Goal: Information Seeking & Learning: Check status

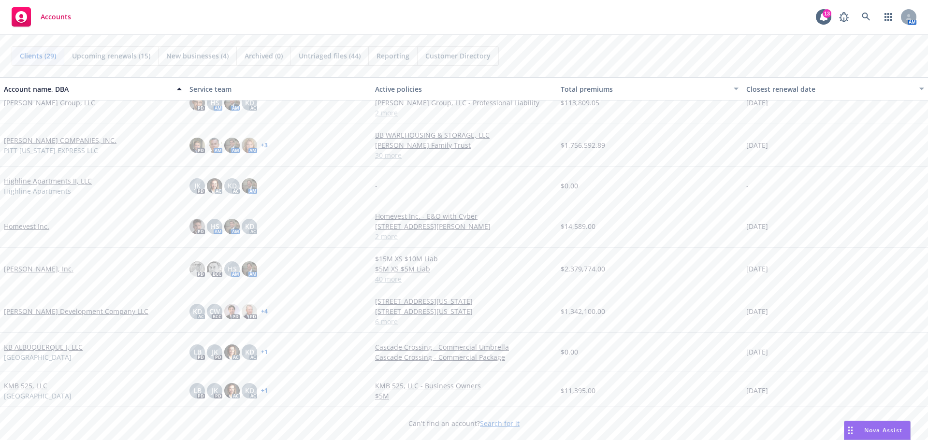
scroll to position [290, 0]
click at [49, 310] on link "[PERSON_NAME] Development Company LLC" at bounding box center [76, 311] width 144 height 10
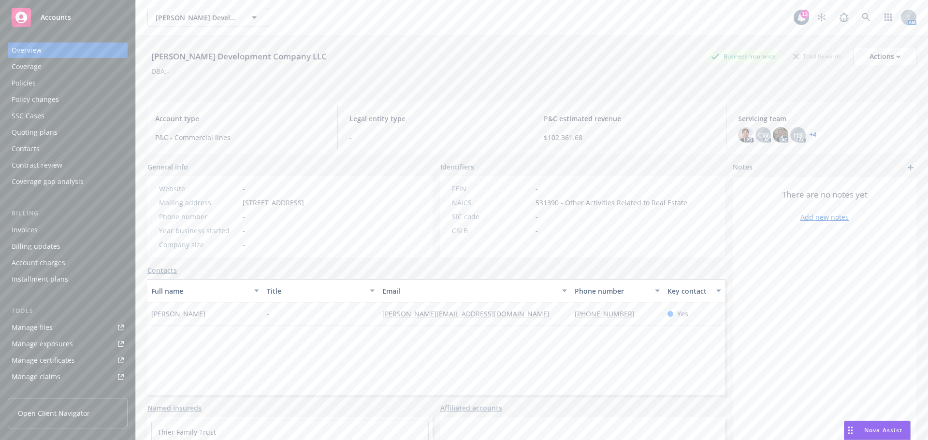
click at [51, 129] on div "Quoting plans" at bounding box center [35, 132] width 46 height 15
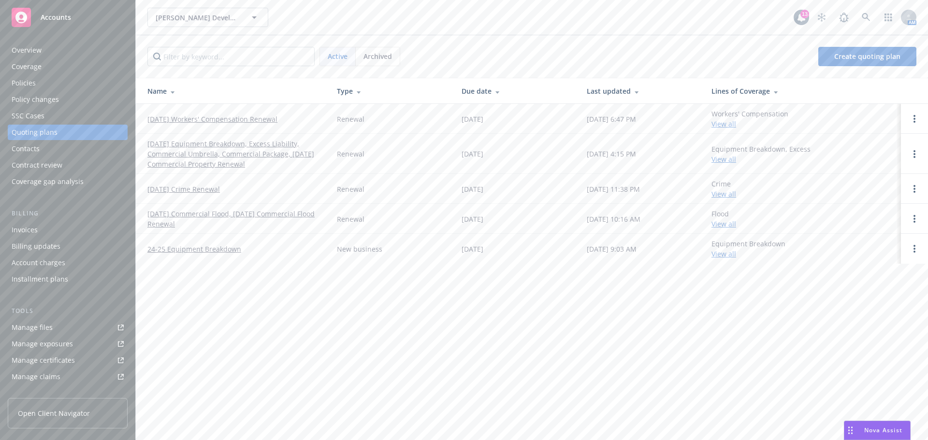
click at [242, 151] on link "[DATE] Equipment Breakdown, Excess Liability, Commercial Umbrella, Commercial P…" at bounding box center [234, 154] width 174 height 30
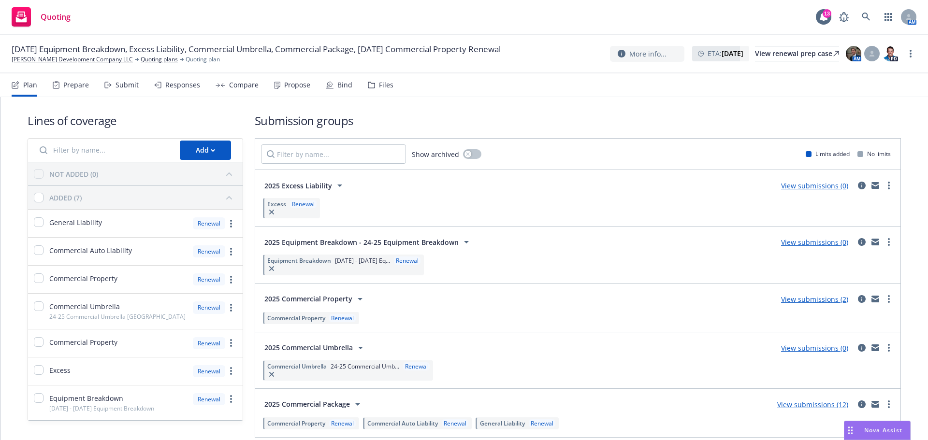
click at [183, 86] on div "Responses" at bounding box center [182, 85] width 35 height 8
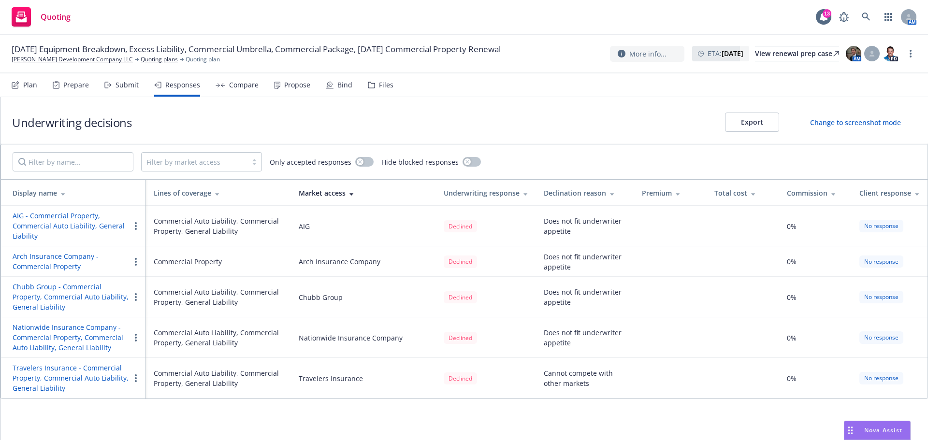
click at [121, 90] on div "Submit" at bounding box center [121, 84] width 34 height 23
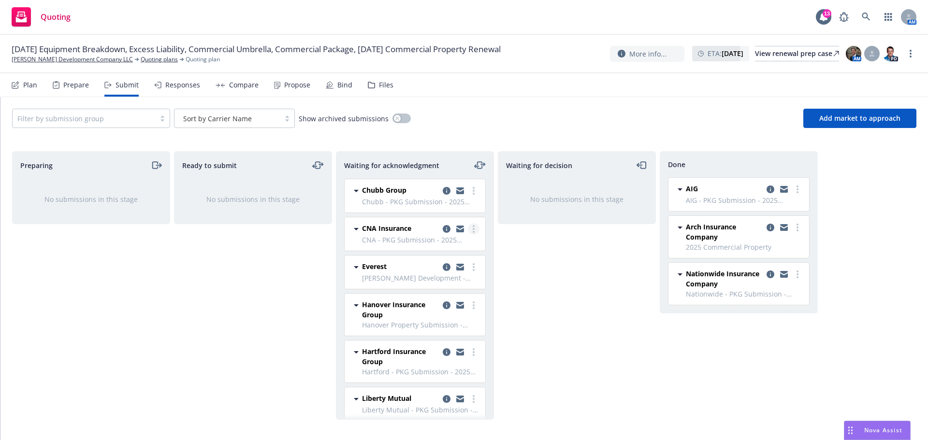
click at [468, 229] on link "more" at bounding box center [474, 229] width 12 height 12
click at [442, 324] on span "Add declined decision" at bounding box center [422, 325] width 95 height 9
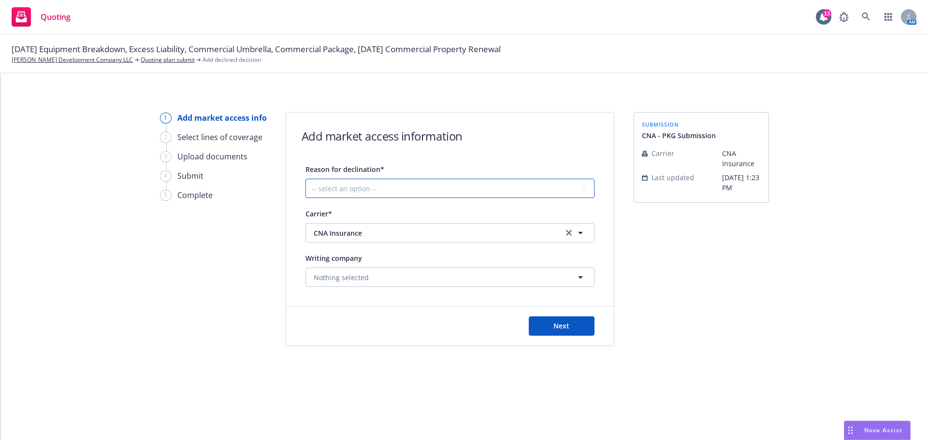
click at [582, 187] on select "-- select an option -- Cannot compete with other markets Carrier non-renewed Ca…" at bounding box center [449, 188] width 289 height 19
select select "DOES_NOT_FIT_UNDERWRITER_APPETITE"
click at [305, 179] on select "-- select an option -- Cannot compete with other markets Carrier non-renewed Ca…" at bounding box center [449, 188] width 289 height 19
click at [568, 327] on span "Next" at bounding box center [561, 325] width 16 height 9
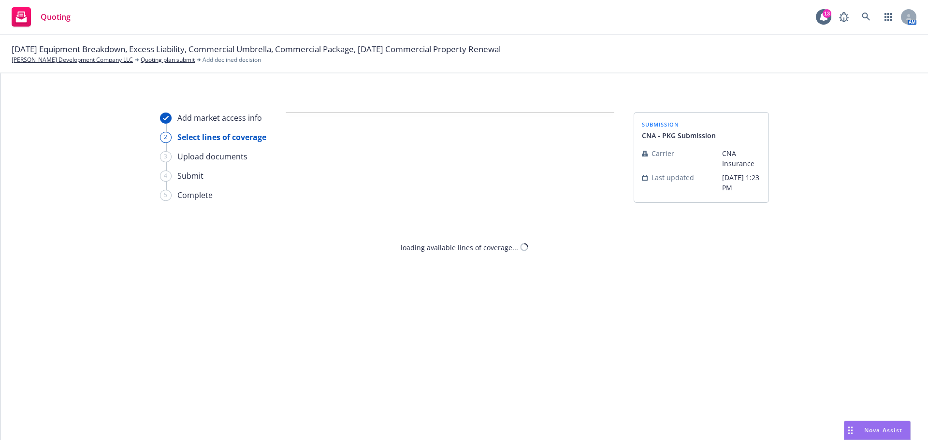
select select "DOES_NOT_FIT_UNDERWRITER_APPETITE"
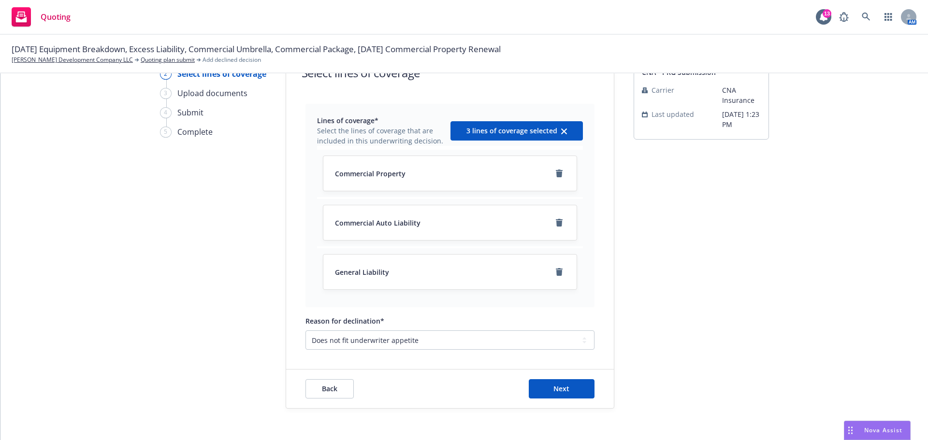
scroll to position [71, 0]
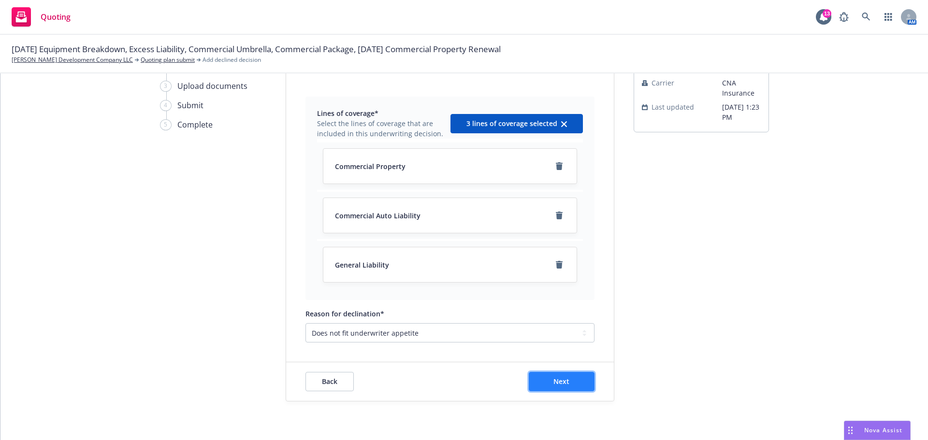
click at [574, 374] on button "Next" at bounding box center [562, 381] width 66 height 19
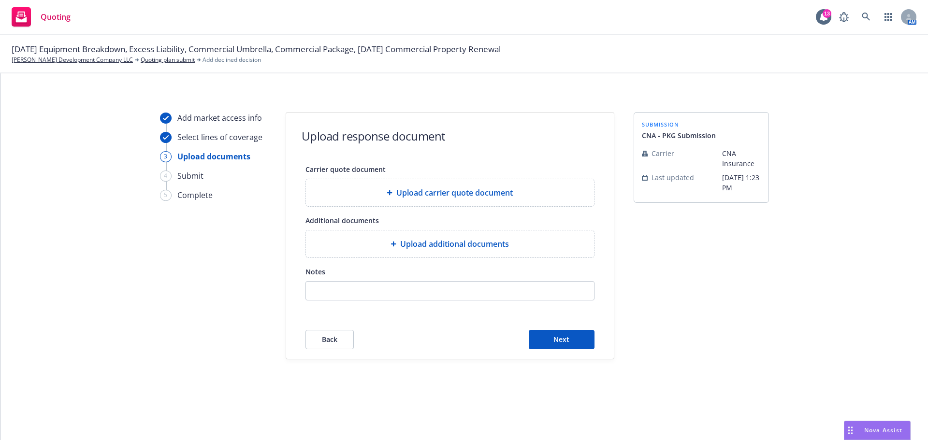
scroll to position [0, 0]
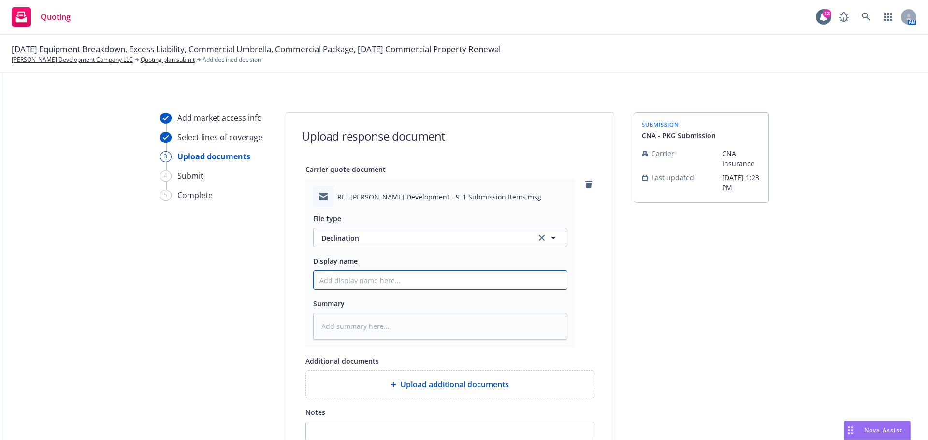
click at [430, 285] on input "Display name" at bounding box center [440, 280] width 253 height 18
type input "25-26 Package Submission-Travelers"
type textarea "x"
type input "25-26 Package Submission-Traveler"
type textarea "x"
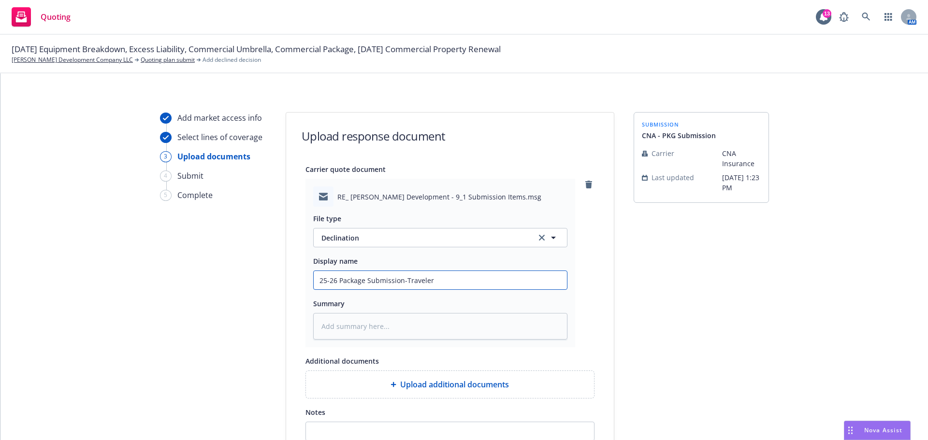
type input "25-26 Package Submission-Travele"
type textarea "x"
type input "25-26 Package Submission-Travel"
type textarea "x"
type input "25-26 Package Submission-Trave"
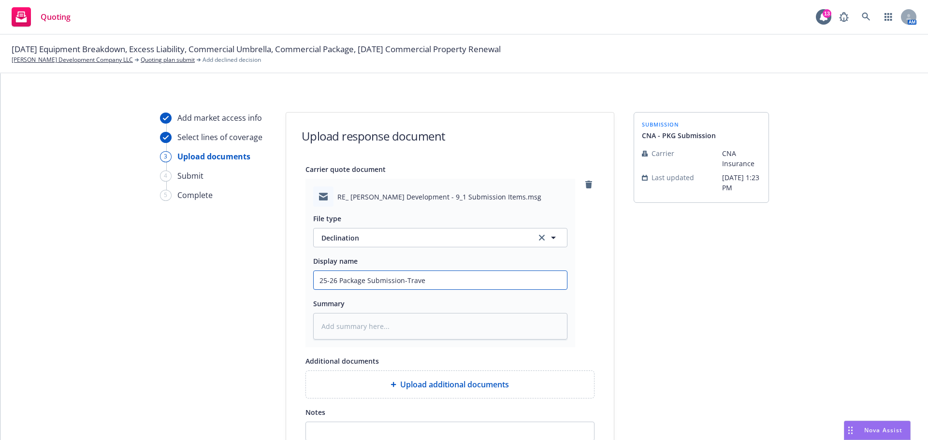
type textarea "x"
type input "25-26 Package Submission-Trav"
type textarea "x"
type input "25-26 Package Submission-Tra"
type textarea "x"
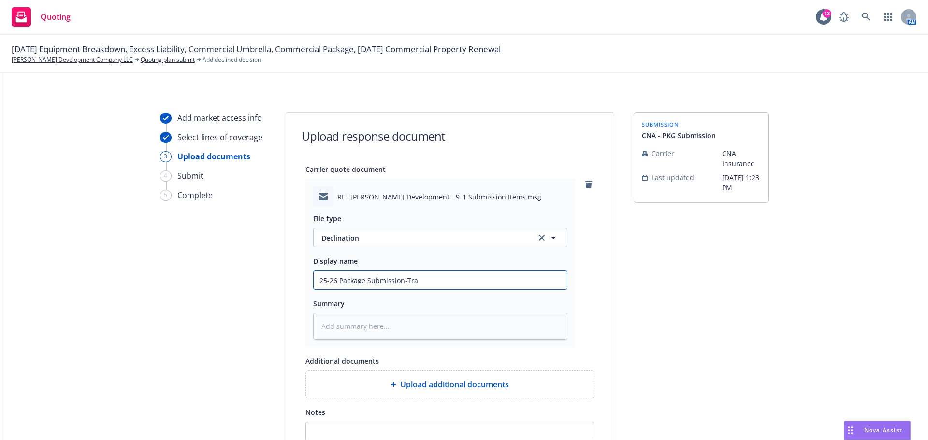
type input "25-26 Package Submission-Tr"
type textarea "x"
type input "25-26 Package Submission-T"
type textarea "x"
type input "25-26 Package Submission-"
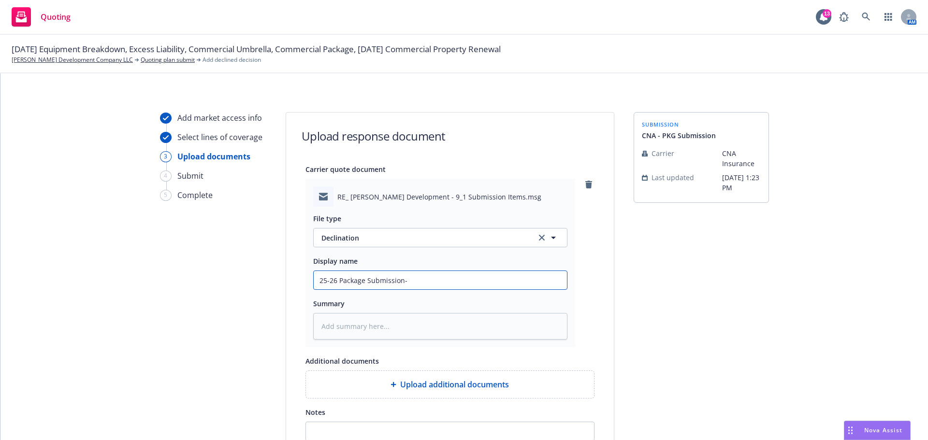
type textarea "x"
type input "25-26 Package Submission-C"
type textarea "x"
type input "25-26 Package Submission-C"
type textarea "x"
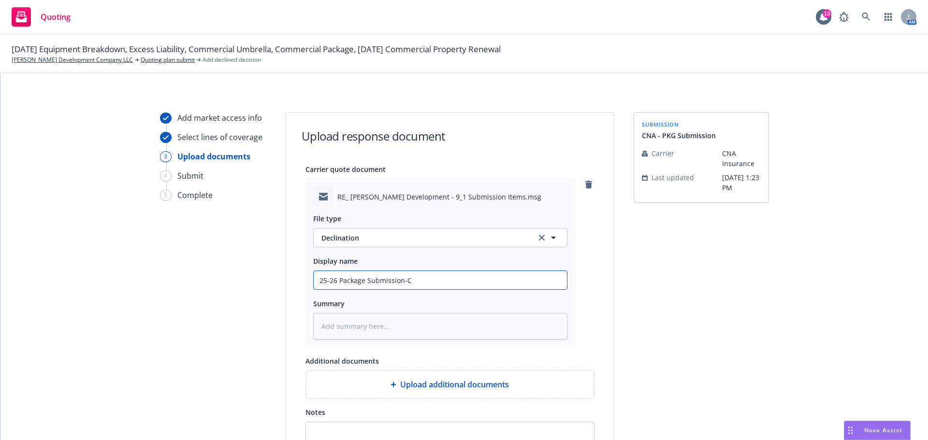
type input "25-26 Package Submission-C N"
type textarea "x"
type input "25-26 Package Submission-C N"
type textarea "x"
type input "25-26 Package Submission-C N A"
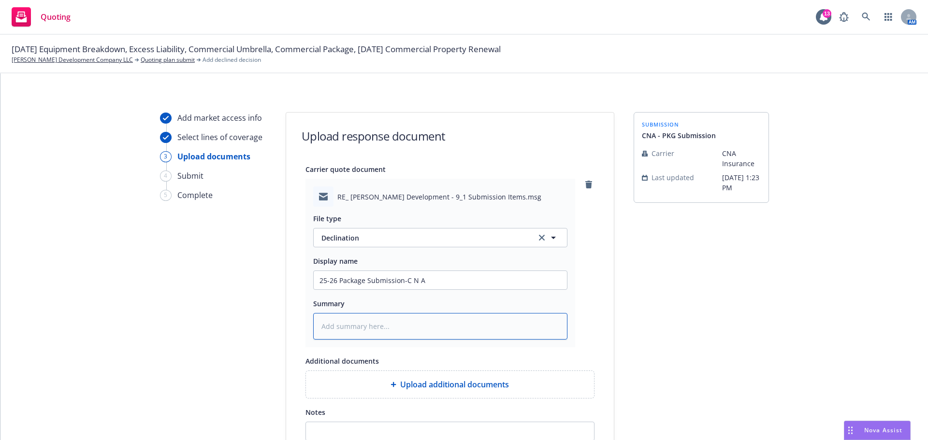
click at [456, 331] on textarea at bounding box center [440, 326] width 254 height 27
type textarea "x"
type textarea "D"
type textarea "x"
type textarea "De"
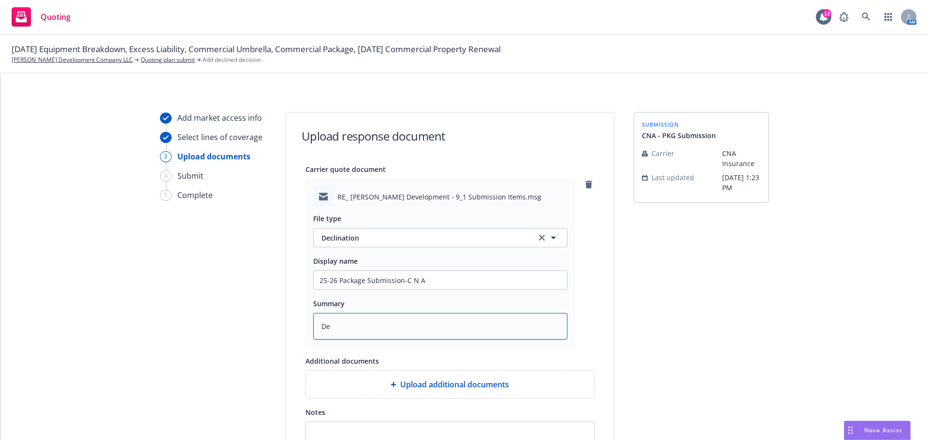
type textarea "x"
type textarea "Dec"
type textarea "x"
type textarea "Decl"
type textarea "x"
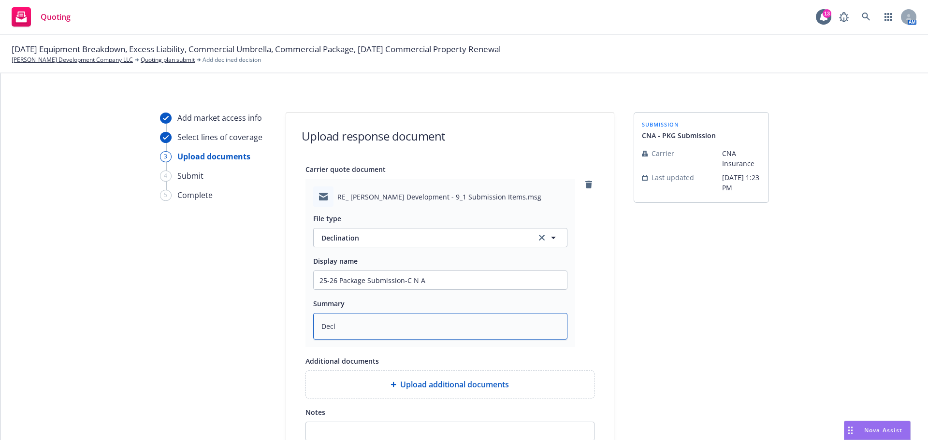
type textarea "Decli"
type textarea "x"
type textarea "Declin"
type textarea "x"
type textarea "Declina"
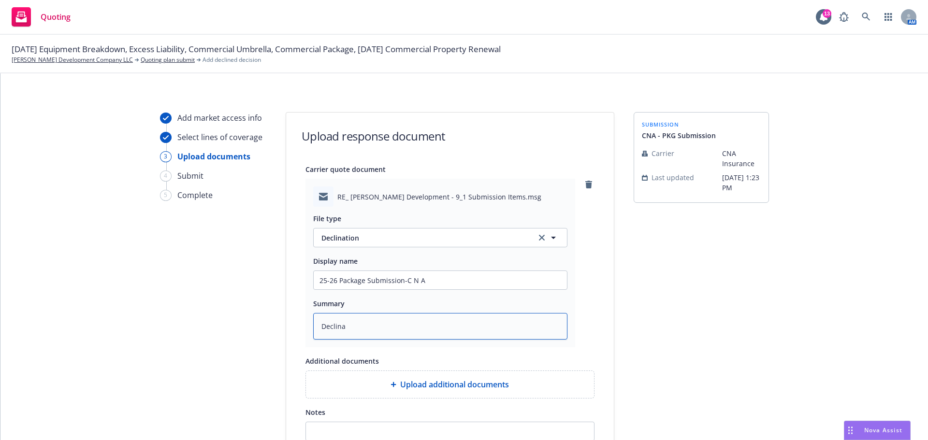
type textarea "x"
type textarea "Declinat"
type textarea "x"
type textarea "Declinati"
type textarea "x"
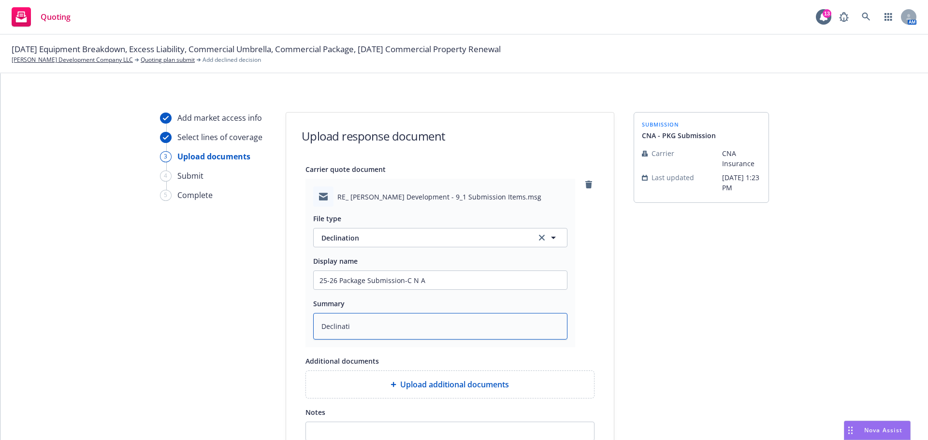
type textarea "Declinatio"
type textarea "x"
type textarea "Declination"
type textarea "x"
type textarea "Declination"
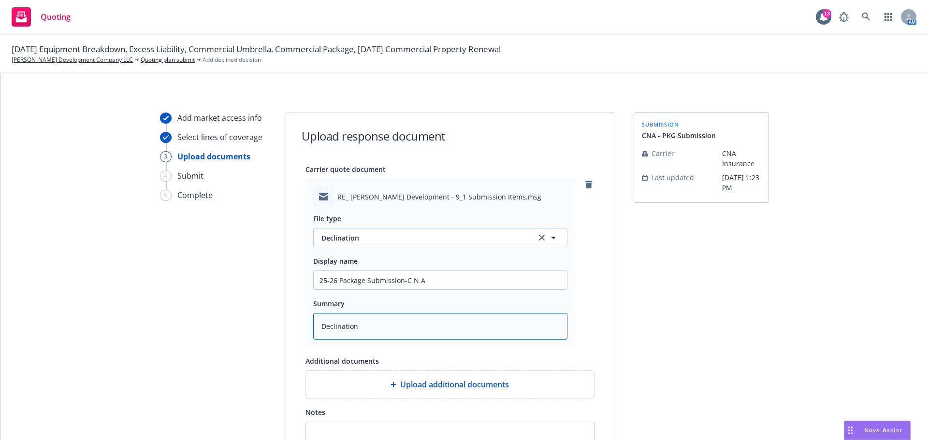
type textarea "x"
type textarea "Declination d"
type textarea "x"
type textarea "Declination du"
type textarea "x"
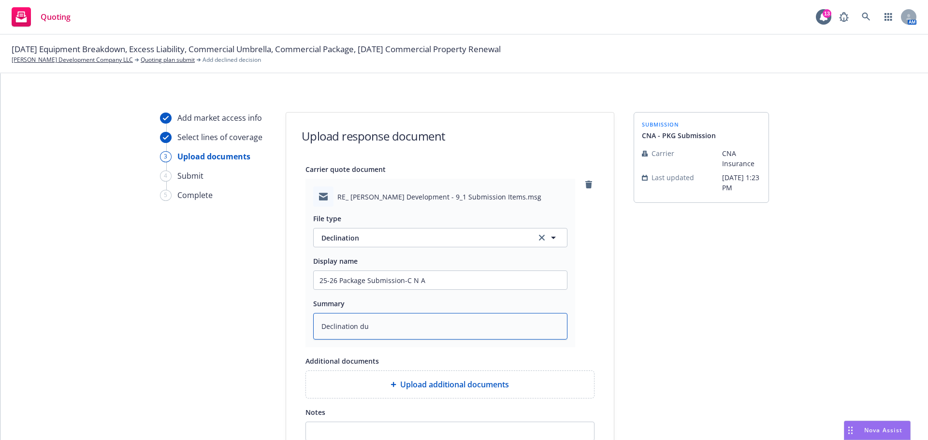
type textarea "Declination due"
type textarea "x"
type textarea "Declination due"
type textarea "x"
type textarea "Declination due t"
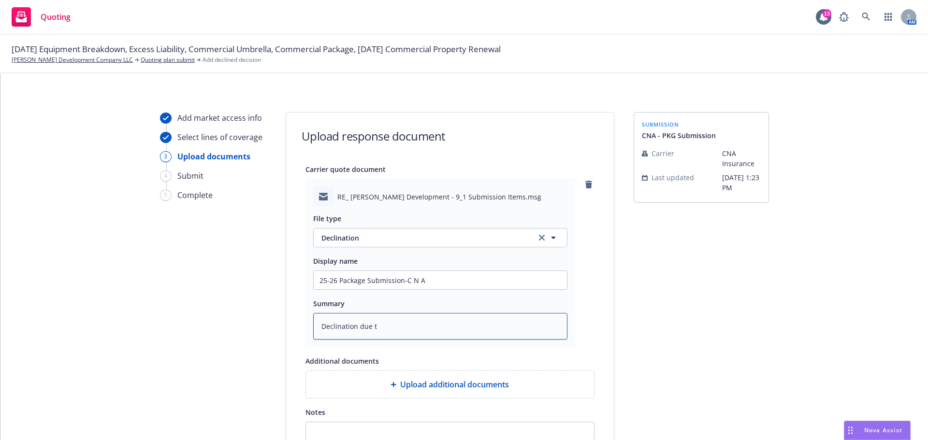
type textarea "x"
type textarea "Declination due to"
type textarea "x"
type textarea "Declination due to"
type textarea "x"
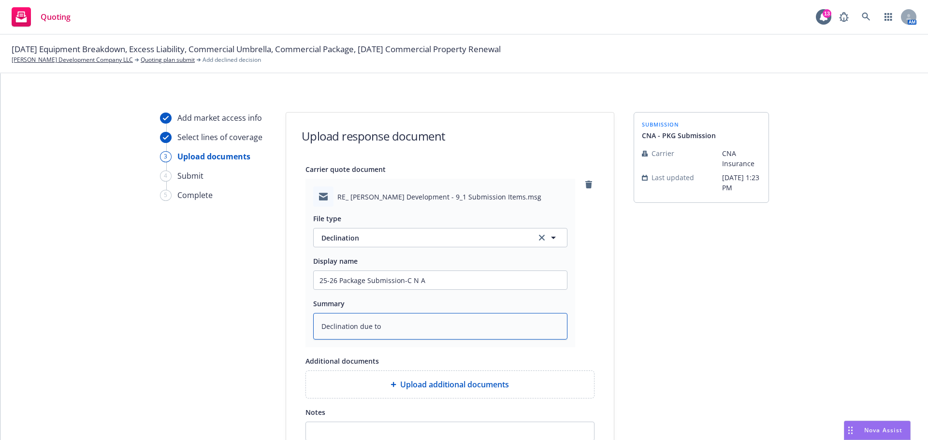
type textarea "Declination due to c"
type textarea "x"
type textarea "Declination due to co"
type textarea "x"
type textarea "Declination due to col"
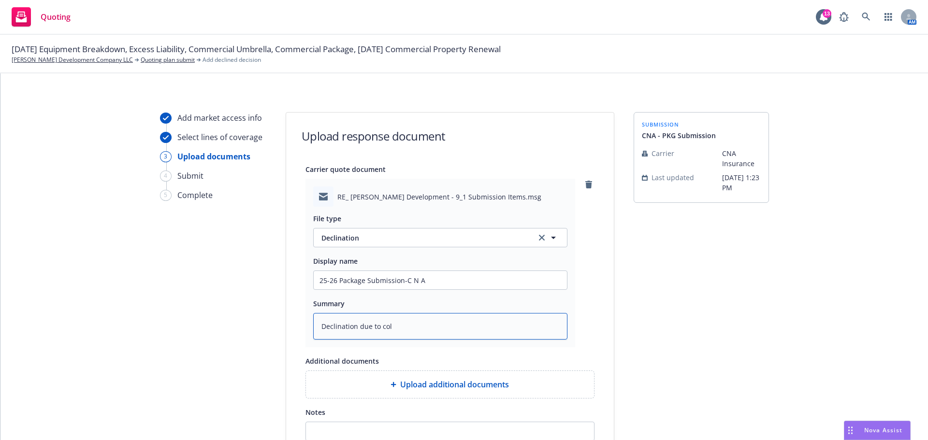
type textarea "x"
type textarea "Declination due to cold"
type textarea "x"
type textarea "Declination due to cold"
type textarea "x"
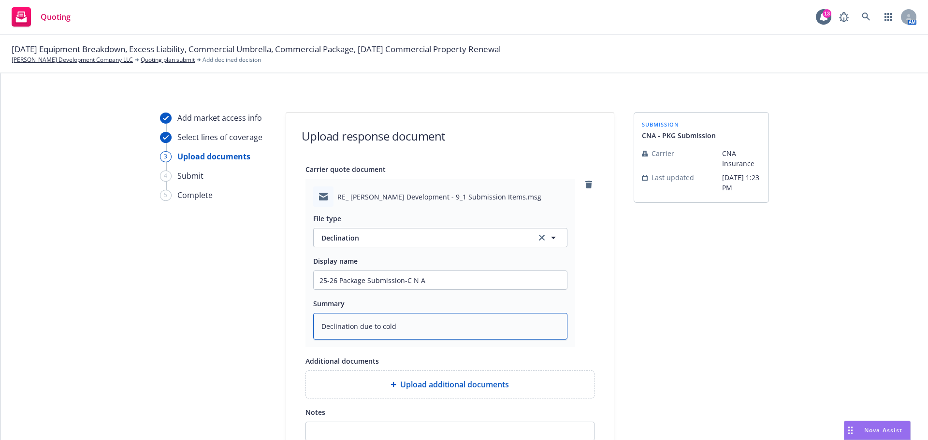
type textarea "Declination due to cold s"
type textarea "x"
type textarea "Declination due to cold st"
type textarea "x"
type textarea "Declination due to cold sto"
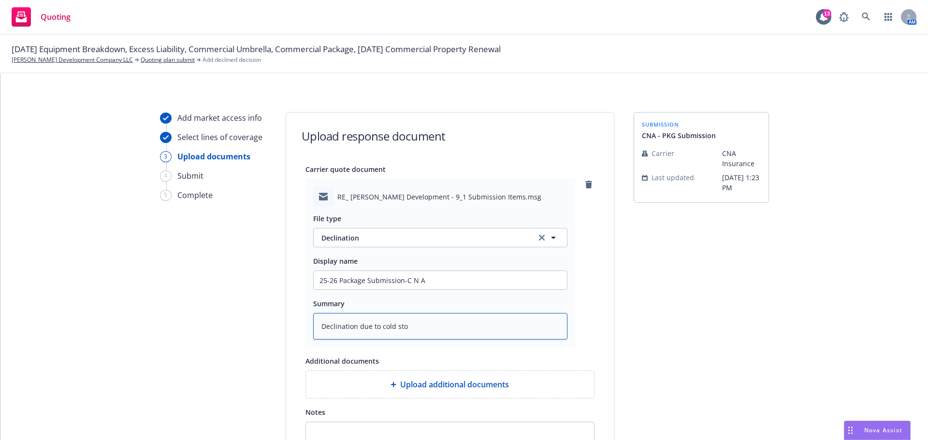
type textarea "x"
type textarea "Declination due to cold stor"
type textarea "x"
type textarea "Declination due to cold stora"
type textarea "x"
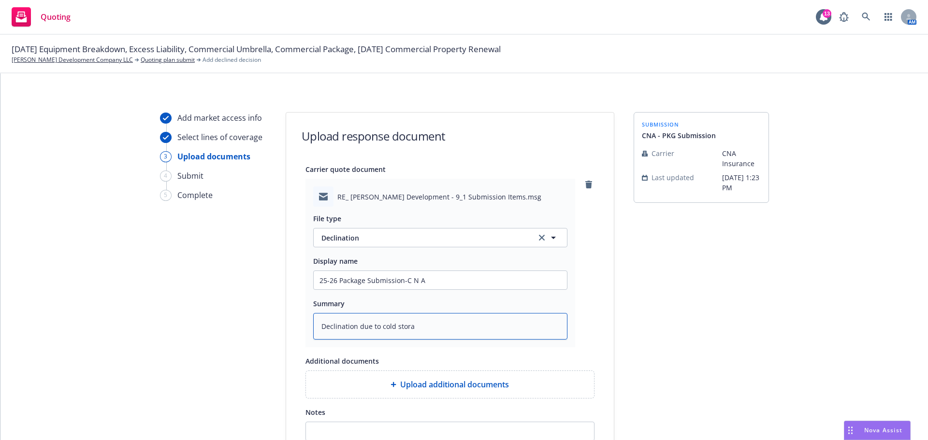
type textarea "Declination due to cold storag"
type textarea "x"
type textarea "Declination due to cold storage"
type textarea "x"
type textarea "Declination due to cold storage/"
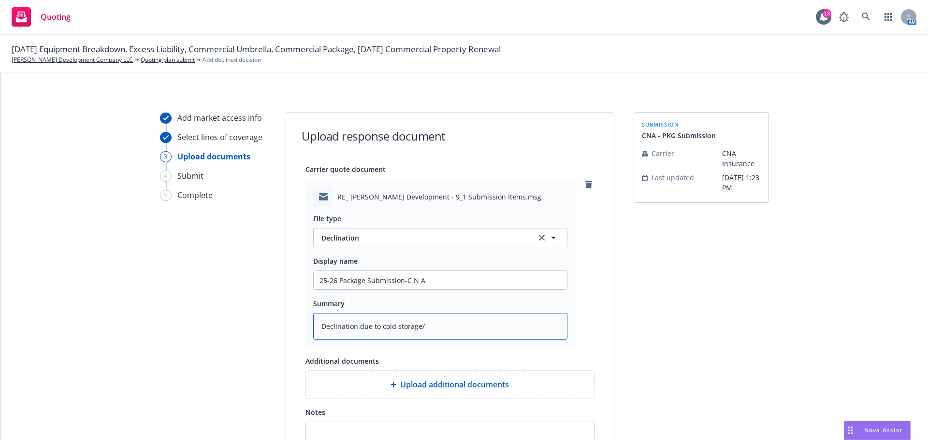
type textarea "x"
type textarea "Declination due to cold storage/f"
type textarea "x"
type textarea "Declination due to cold storage/fo"
type textarea "x"
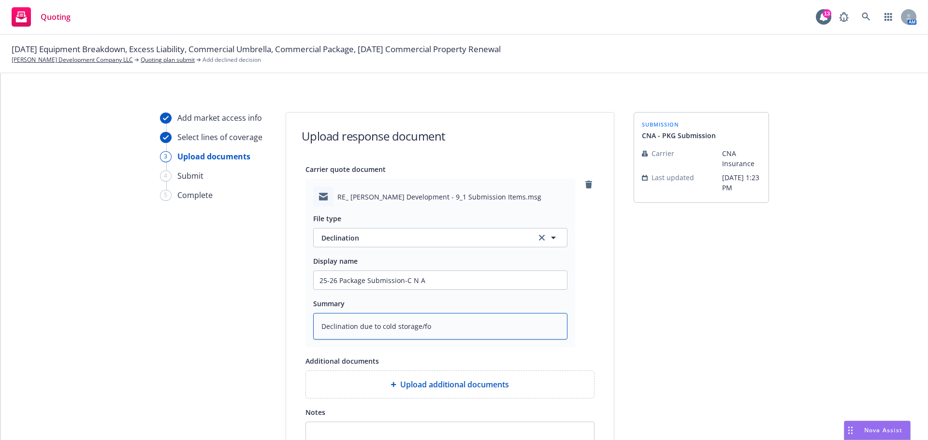
type textarea "Declination due to cold storage/foo"
type textarea "x"
type textarea "Declination due to cold storage/food"
type textarea "x"
type textarea "Declination due to cold storage/food"
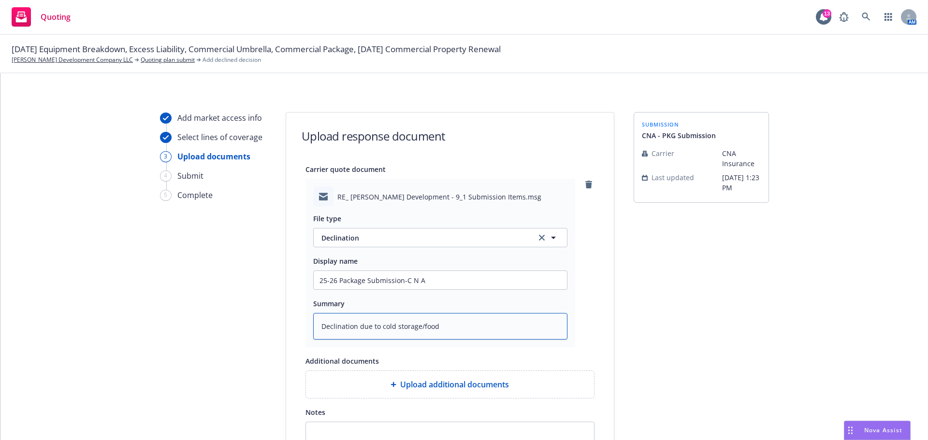
type textarea "x"
type textarea "Declination due to cold storage/food a"
type textarea "x"
type textarea "Declination due to cold storage/food an"
type textarea "x"
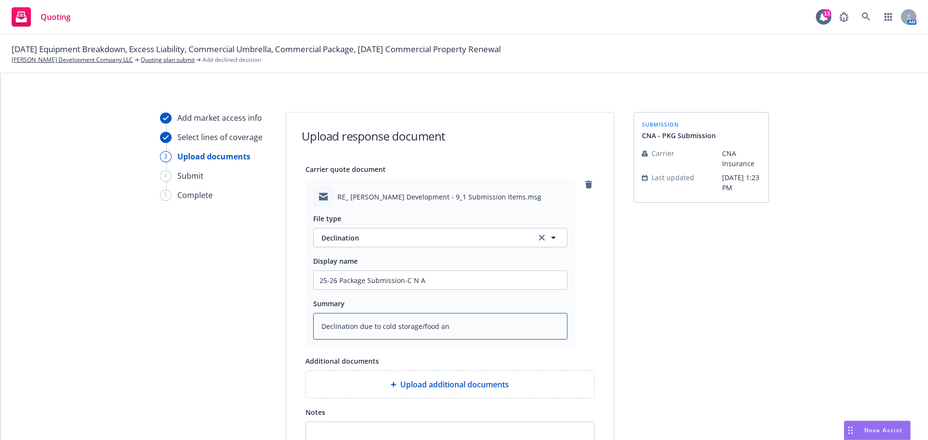
type textarea "Declination due to cold storage/food and"
type textarea "x"
type textarea "Declination due to cold storage/food and"
type textarea "x"
type textarea "Declination due to cold storage/food and b"
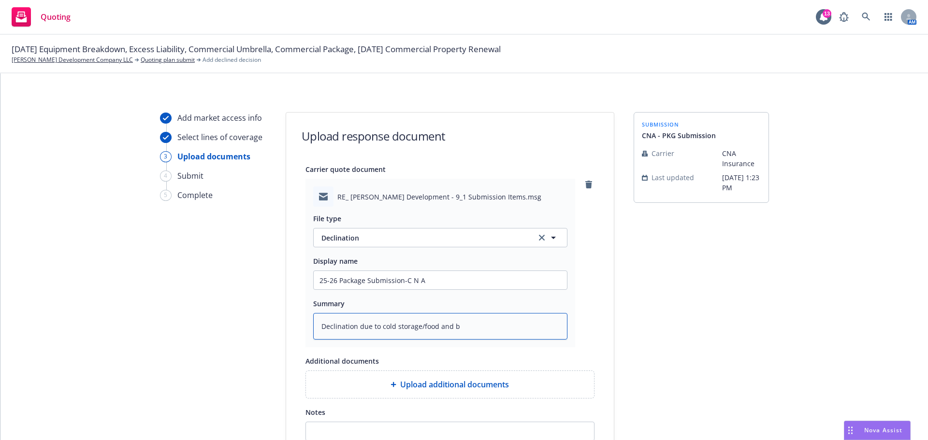
type textarea "x"
type textarea "Declination due to cold storage/food and be"
type textarea "x"
type textarea "Declination due to cold storage/food and bev"
type textarea "x"
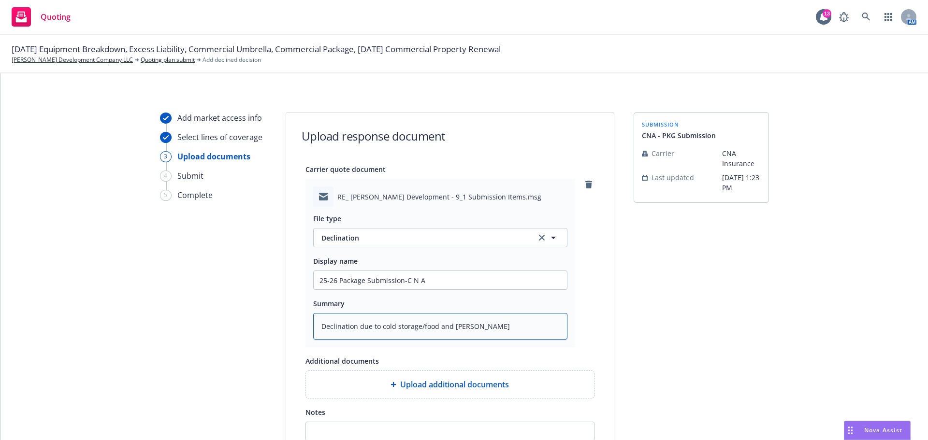
type textarea "Declination due to cold storage/food and beve"
type textarea "x"
type textarea "Declination due to cold storage/food and bever"
type textarea "x"
type textarea "Declination due to cold storage/food and bevera"
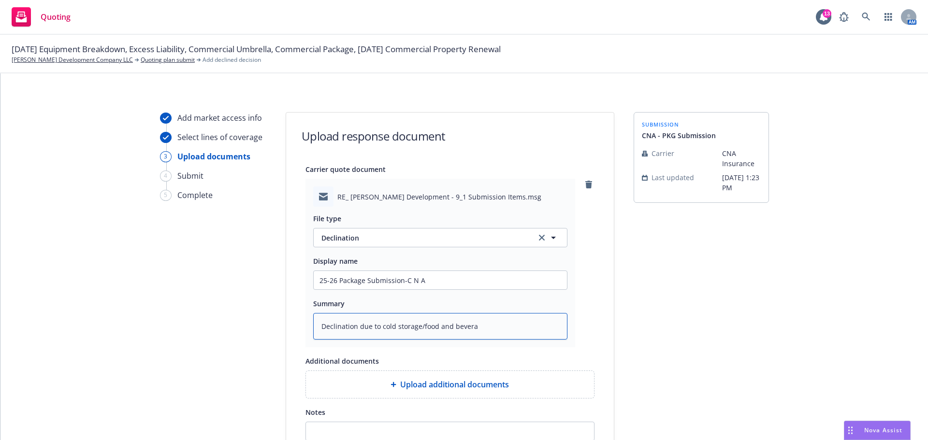
type textarea "x"
type textarea "Declination due to cold storage/food and beverag"
type textarea "x"
type textarea "Declination due to cold storage/food and beverage"
type textarea "x"
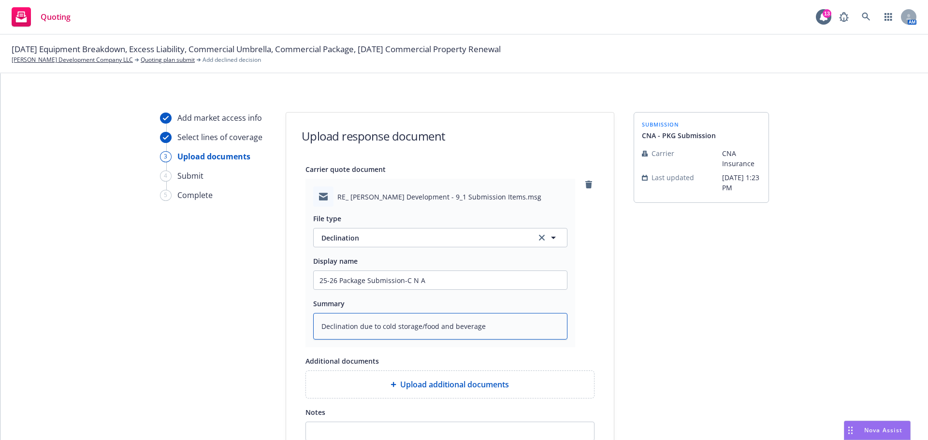
type textarea "Declination due to cold storage/food and beverage"
type textarea "x"
type textarea "Declination due to cold storage/food and beverage o"
type textarea "x"
type textarea "Declination due to cold storage/food and beverage oc"
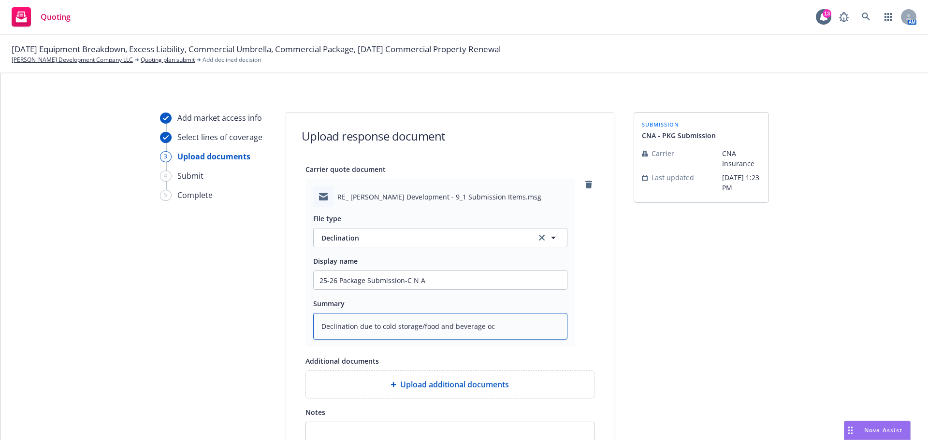
type textarea "x"
type textarea "Declination due to cold storage/food and beverage occ"
type textarea "x"
type textarea "Declination due to cold storage/food and beverage occu"
type textarea "x"
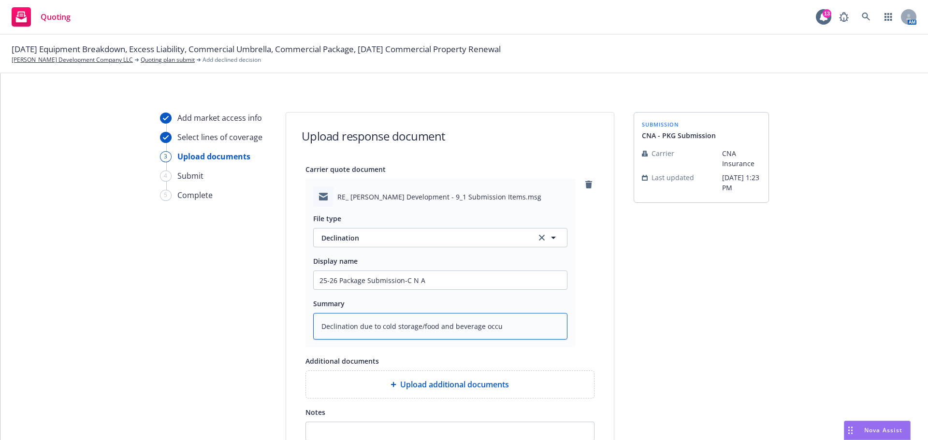
type textarea "Declination due to cold storage/food and beverage occup"
type textarea "x"
type textarea "Declination due to cold storage/food and beverage occupa"
type textarea "x"
type textarea "Declination due to cold storage/food and beverage occupan"
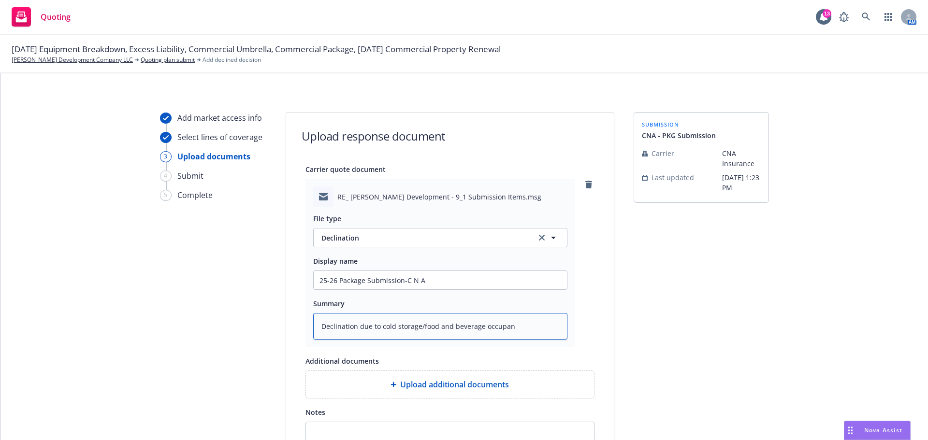
type textarea "x"
type textarea "Declination due to cold storage/food and beverage occupanc"
type textarea "x"
type textarea "Declination due to cold storage/food and beverage occupanci"
type textarea "x"
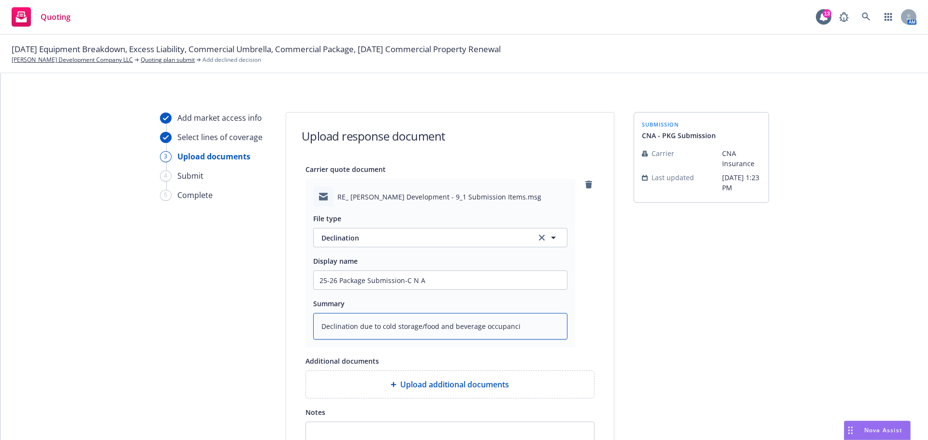
type textarea "Declination due to cold storage/food and beverage occupancie"
type textarea "x"
type textarea "Declination due to cold storage/food and beverage occupancies"
type textarea "x"
type textarea "Declination due to cold storage/food and beverage occupancies"
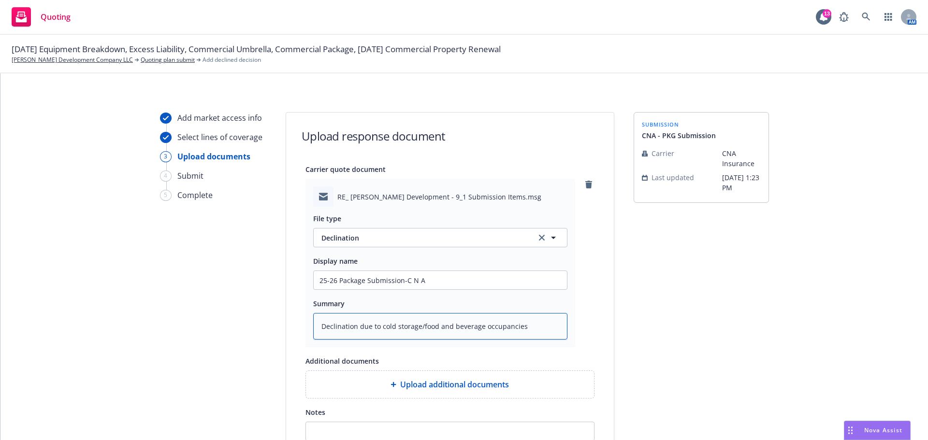
type textarea "x"
type textarea "Declination due to cold storage/food and beverage occupancies d"
type textarea "x"
type textarea "Declination due to cold storage/food and beverage occupancies do"
type textarea "x"
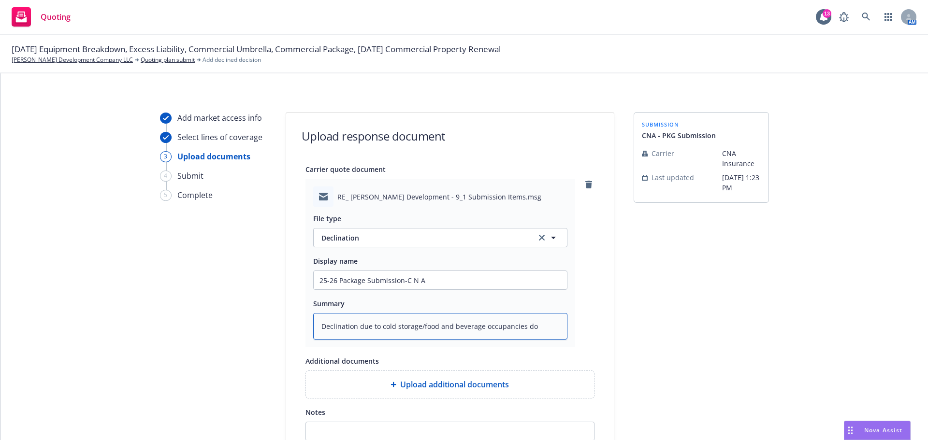
type textarea "Declination due to cold storage/food and beverage occupancies do"
type textarea "x"
type textarea "Declination due to cold storage/food and beverage occupancies do n"
type textarea "x"
type textarea "Declination due to cold storage/food and beverage occupancies do no"
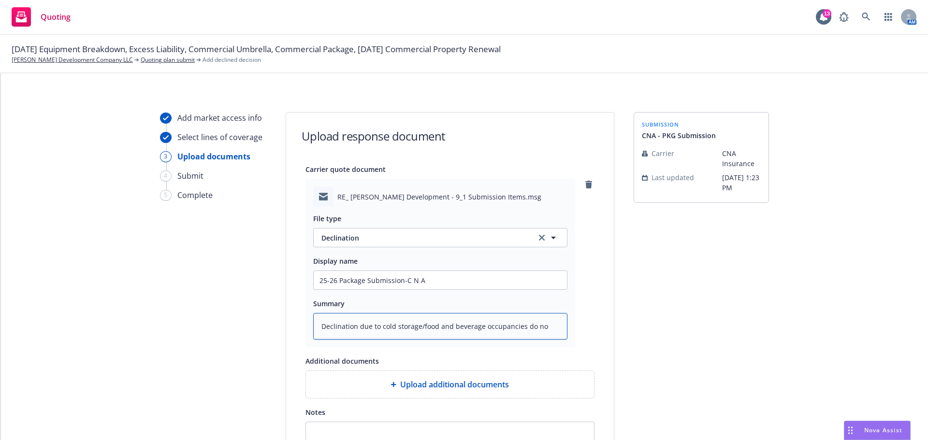
type textarea "x"
type textarea "Declination due to cold storage/food and beverage occupancies do not"
type textarea "x"
type textarea "Declination due to cold storage/food and beverage occupancies do not"
type textarea "x"
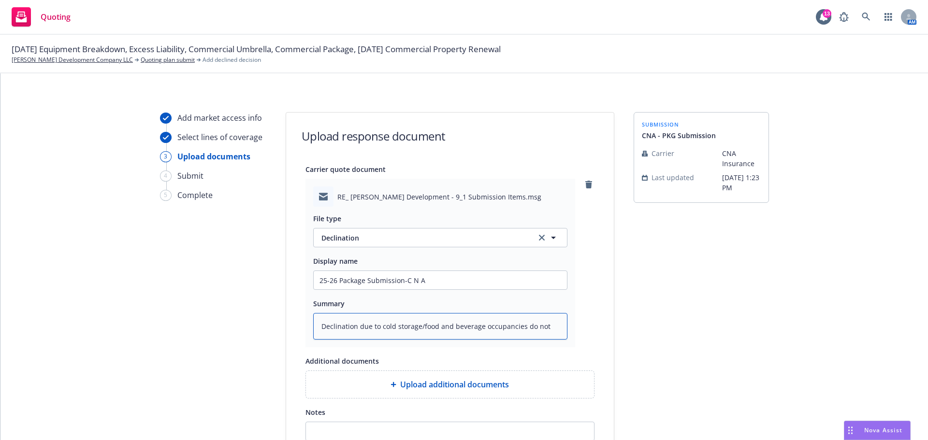
type textarea "Declination due to cold storage/food and beverage occupancies do not f"
type textarea "x"
type textarea "Declination due to cold storage/food and beverage occupancies do not fi"
type textarea "x"
type textarea "Declination due to cold storage/food and beverage occupancies do not fit"
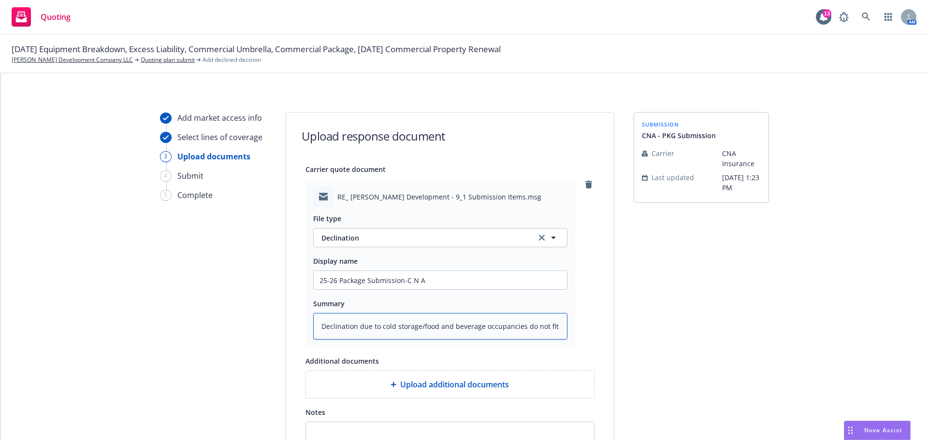
type textarea "x"
type textarea "Declination due to cold storage/food and beverage occupancies do not fit"
type textarea "x"
type textarea "Declination due to cold storage/food and beverage occupancies do not fit t"
type textarea "x"
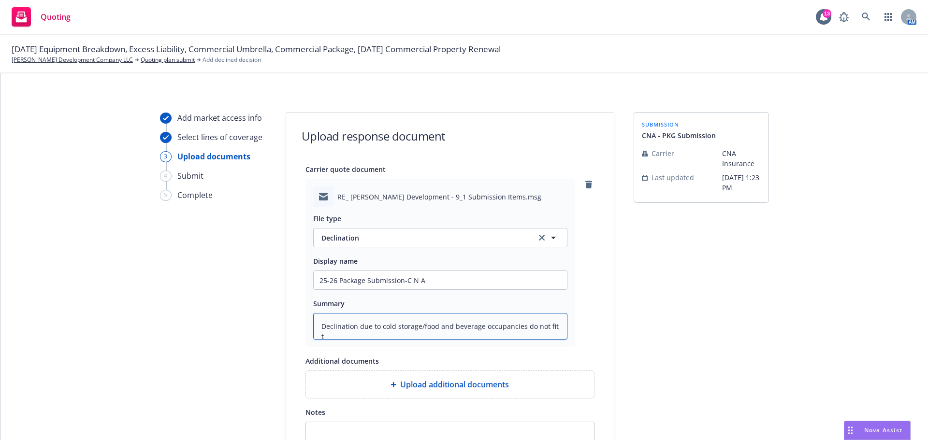
type textarea "Declination due to cold storage/food and beverage occupancies do not fit th"
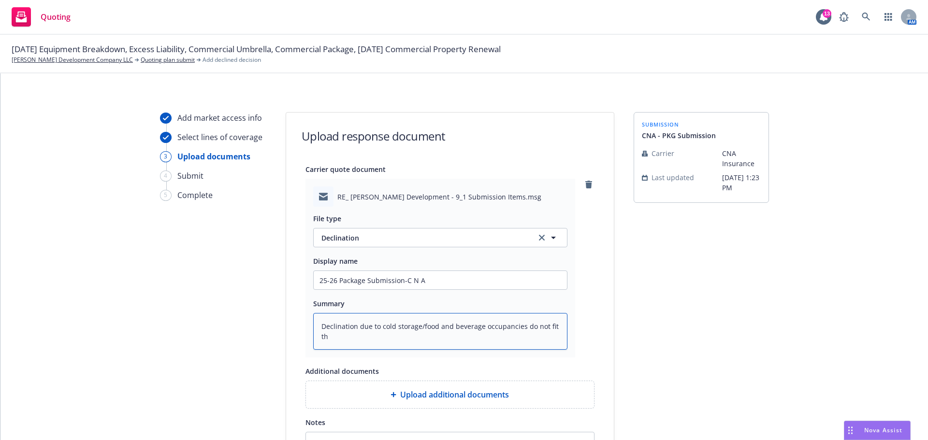
type textarea "x"
type textarea "Declination due to cold storage/food and beverage occupancies do not fit the"
type textarea "x"
type textarea "Declination due to cold storage/food and beverage occupancies do not fit thei"
type textarea "x"
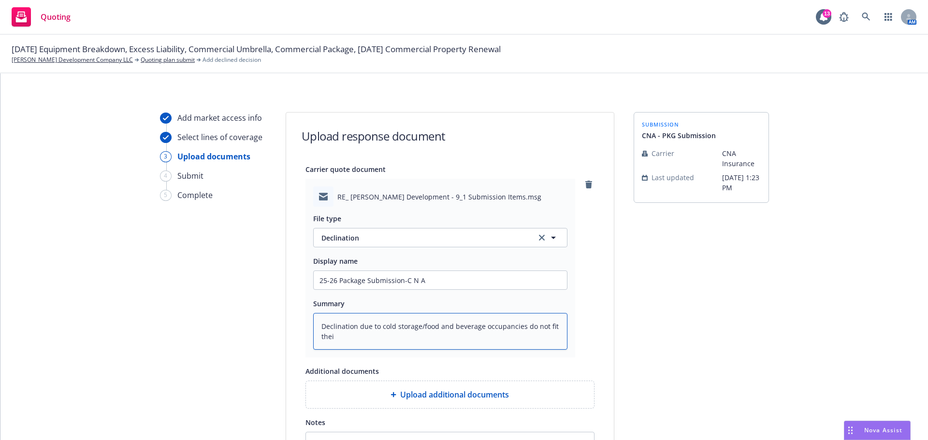
type textarea "Declination due to cold storage/food and beverage occupancies do not fit their"
type textarea "x"
type textarea "Declination due to cold storage/food and beverage occupancies do not fit their"
type textarea "x"
type textarea "Declination due to cold storage/food and beverage occupancies do not fit their u"
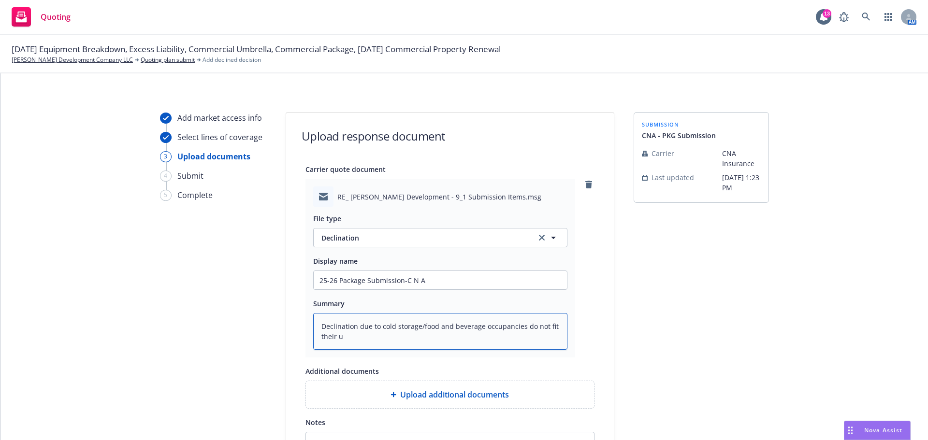
type textarea "x"
type textarea "Declination due to cold storage/food and beverage occupancies do not fit their …"
type textarea "x"
type textarea "Declination due to cold storage/food and beverage occupancies do not fit their …"
type textarea "x"
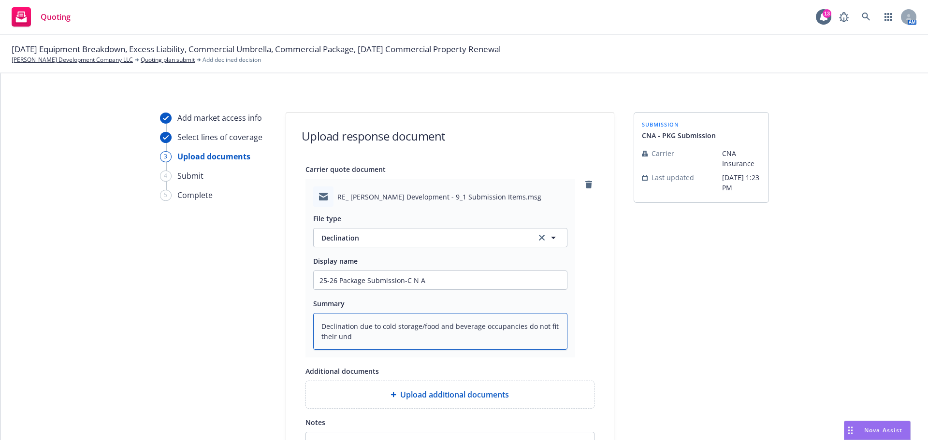
type textarea "Declination due to cold storage/food and beverage occupancies do not fit their …"
type textarea "x"
type textarea "Declination due to cold storage/food and beverage occupancies do not fit their …"
type textarea "x"
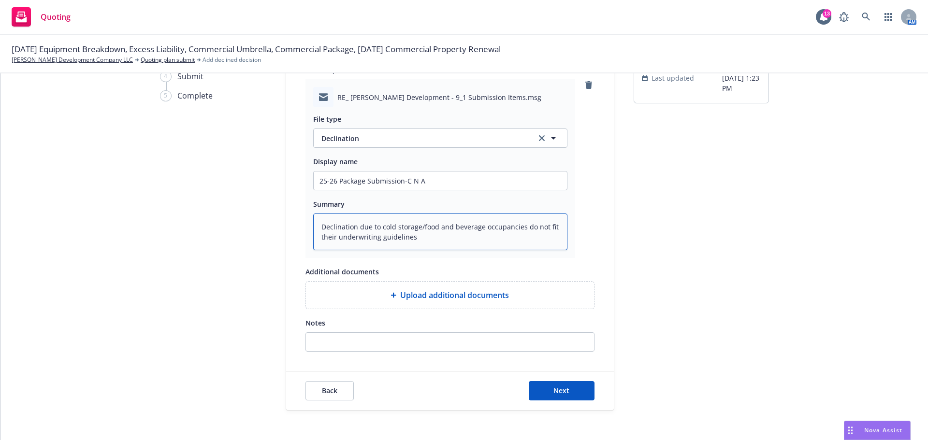
scroll to position [109, 0]
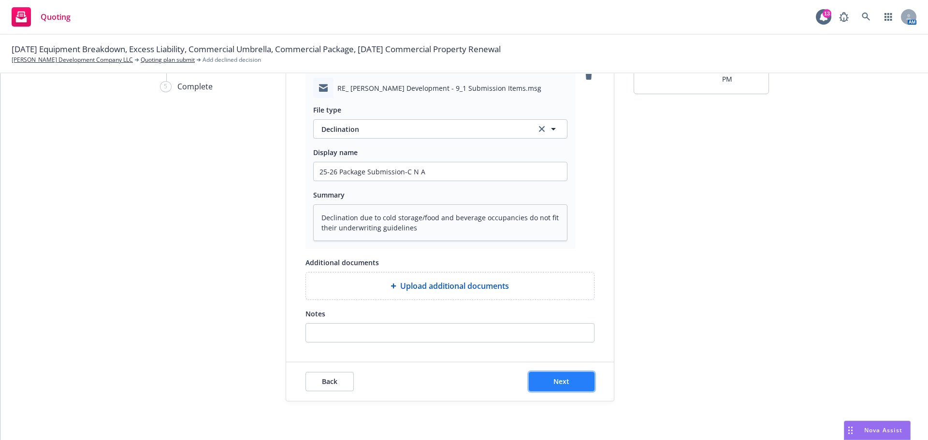
click at [562, 381] on span "Next" at bounding box center [561, 381] width 16 height 9
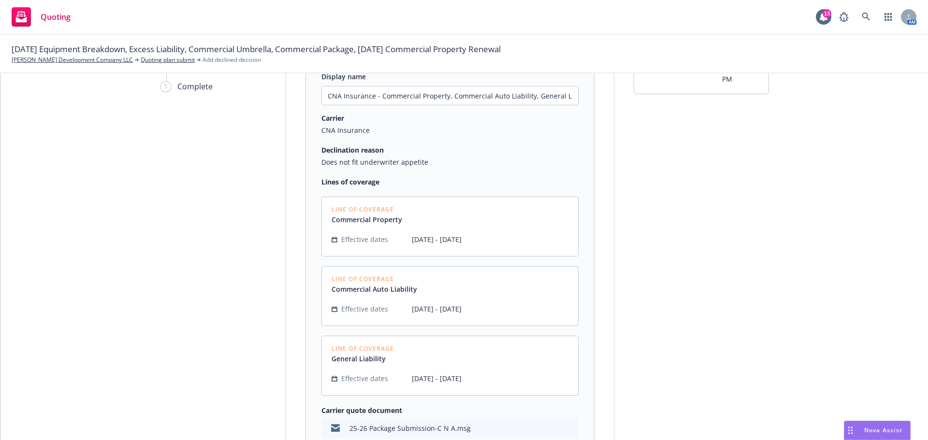
scroll to position [240, 0]
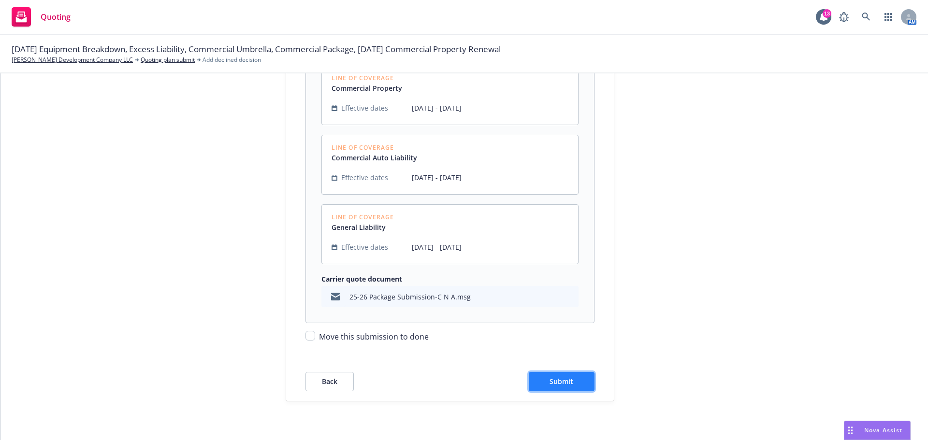
click at [568, 384] on span "Submit" at bounding box center [561, 381] width 24 height 9
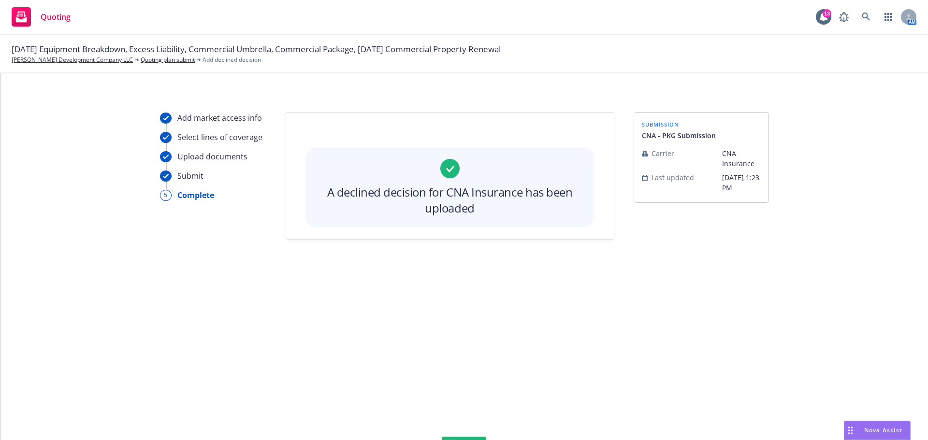
scroll to position [0, 0]
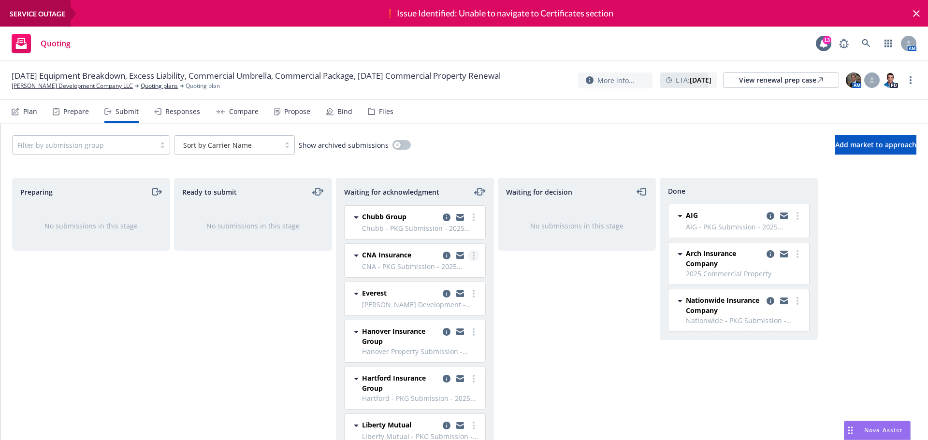
click at [473, 258] on icon "more" at bounding box center [474, 256] width 2 height 8
click at [442, 316] on span "Move to done" at bounding box center [408, 313] width 67 height 9
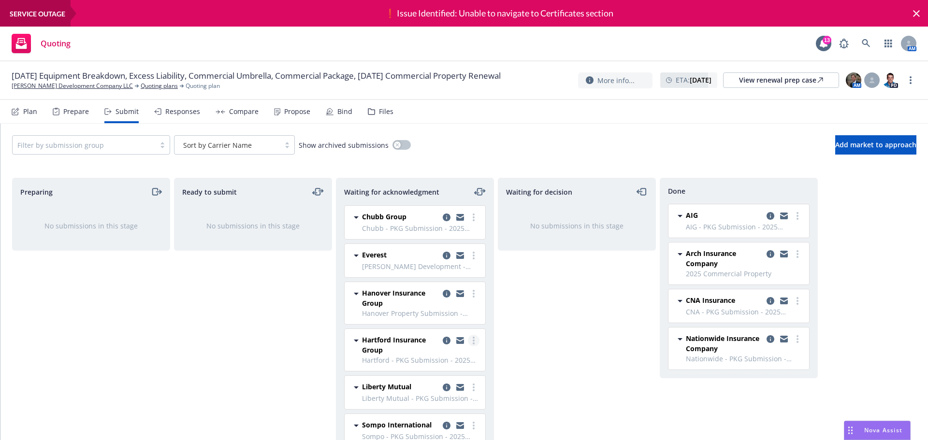
click at [468, 343] on link "more" at bounding box center [474, 341] width 12 height 12
click at [447, 263] on span "Add accepted decision" at bounding box center [423, 262] width 97 height 9
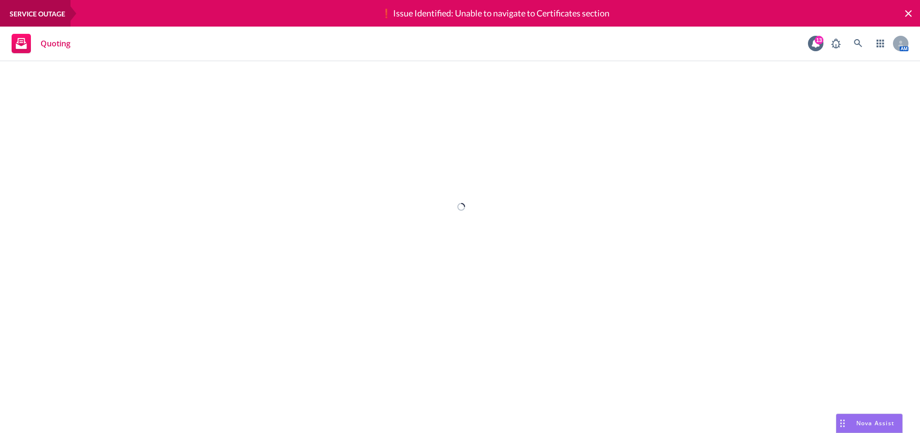
select select "12"
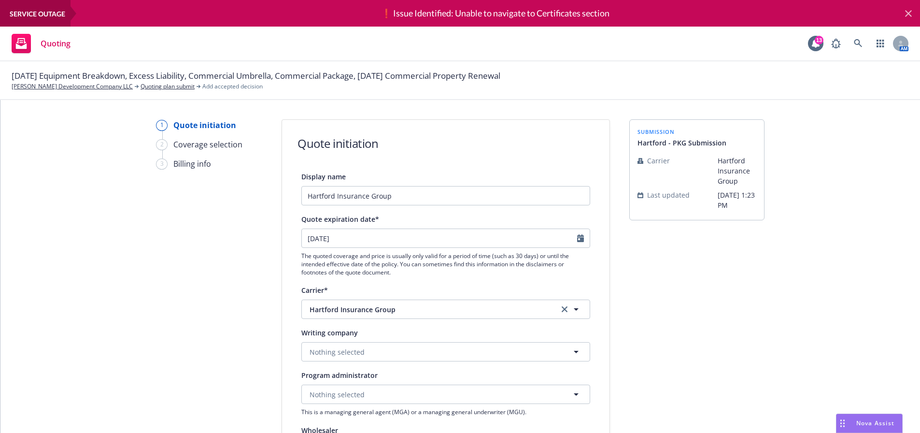
click at [912, 15] on icon at bounding box center [909, 14] width 12 height 12
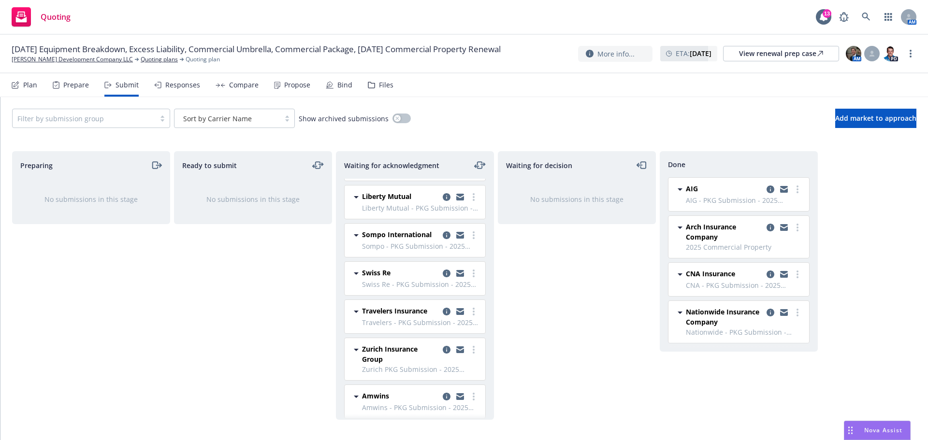
scroll to position [180, 0]
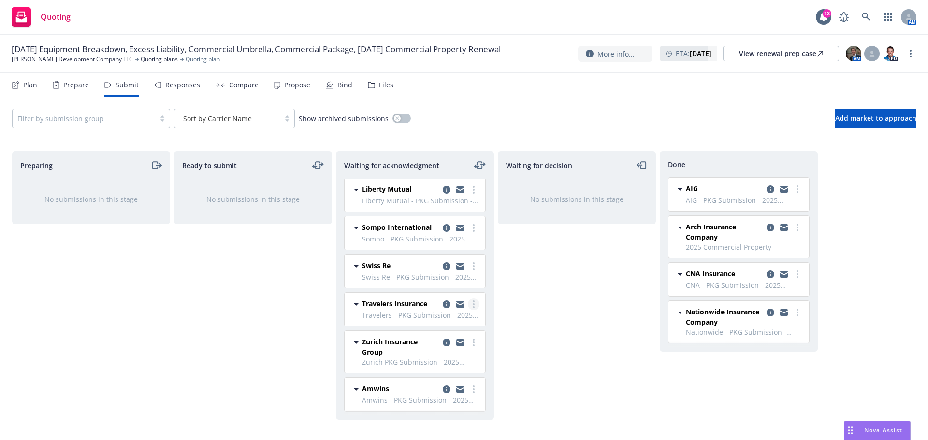
click at [468, 303] on link "more" at bounding box center [474, 305] width 12 height 12
click at [456, 304] on icon "copy logging email" at bounding box center [460, 305] width 8 height 4
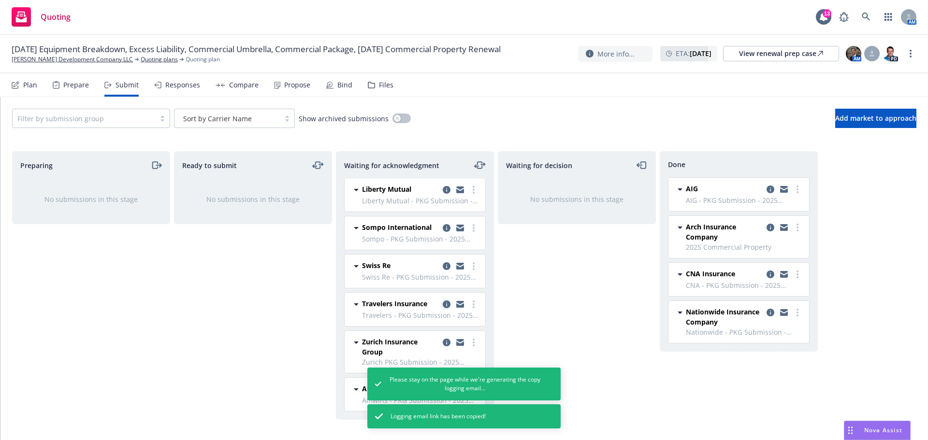
click at [443, 304] on icon "copy logging email" at bounding box center [447, 305] width 8 height 8
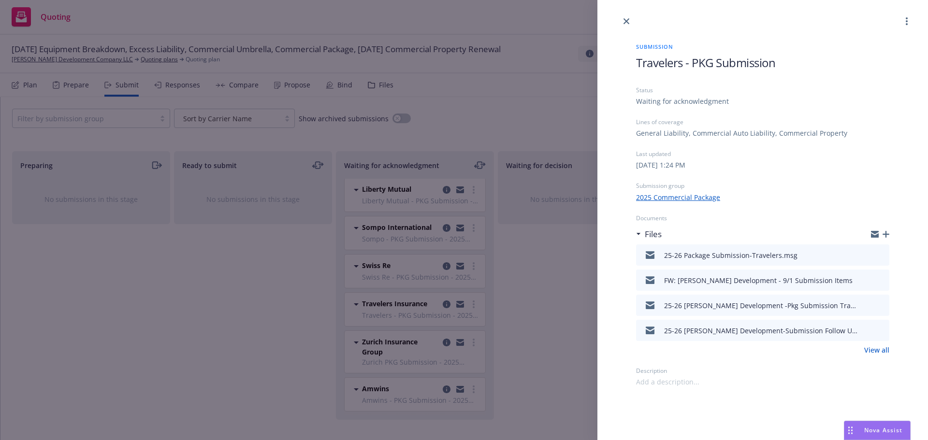
click at [879, 252] on icon "preview file" at bounding box center [879, 254] width 9 height 7
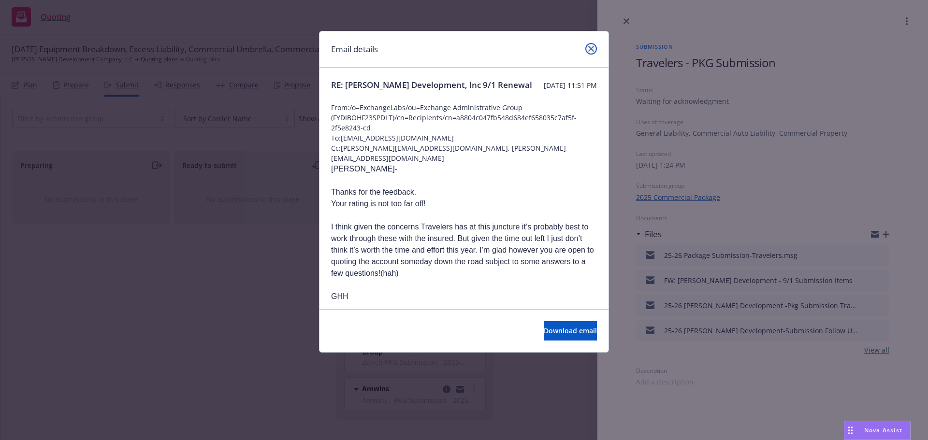
click at [593, 46] on icon "close" at bounding box center [591, 49] width 6 height 6
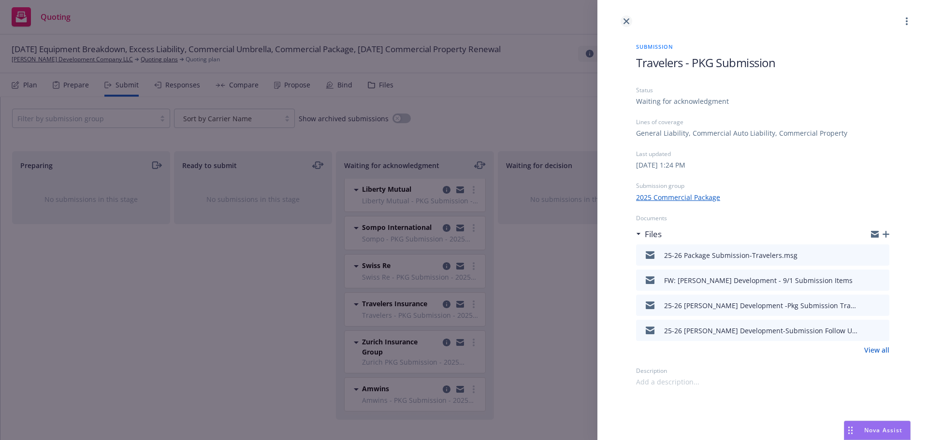
click at [626, 21] on icon "close" at bounding box center [626, 21] width 6 height 6
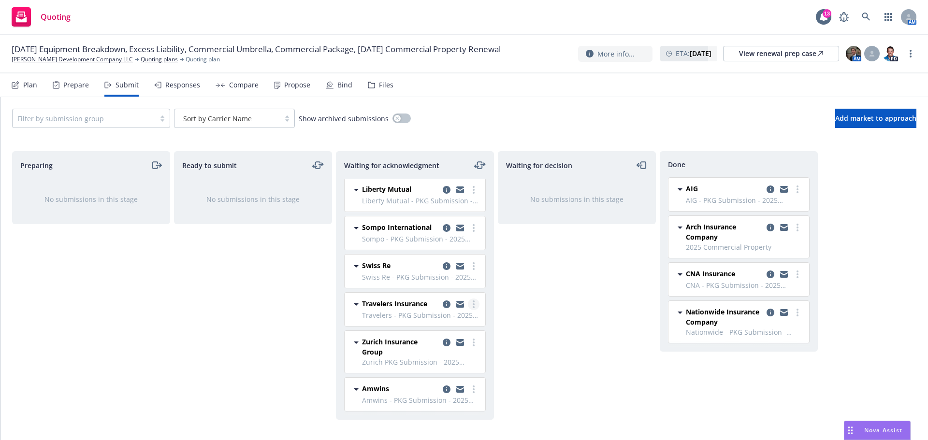
click at [468, 302] on link "more" at bounding box center [474, 305] width 12 height 12
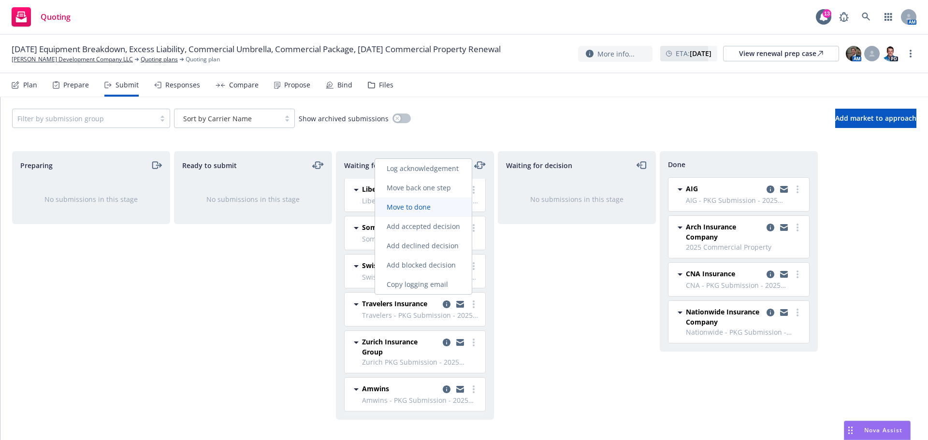
click at [428, 209] on span "Move to done" at bounding box center [408, 206] width 67 height 9
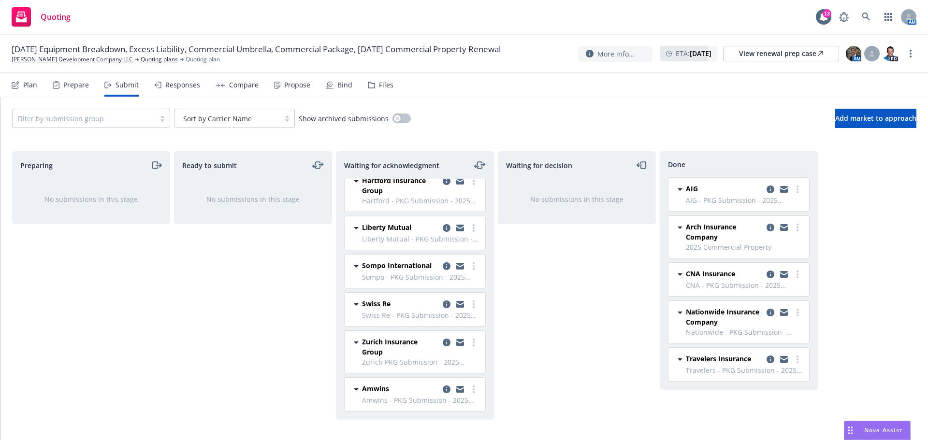
scroll to position [142, 0]
click at [181, 87] on div "Responses" at bounding box center [182, 85] width 35 height 8
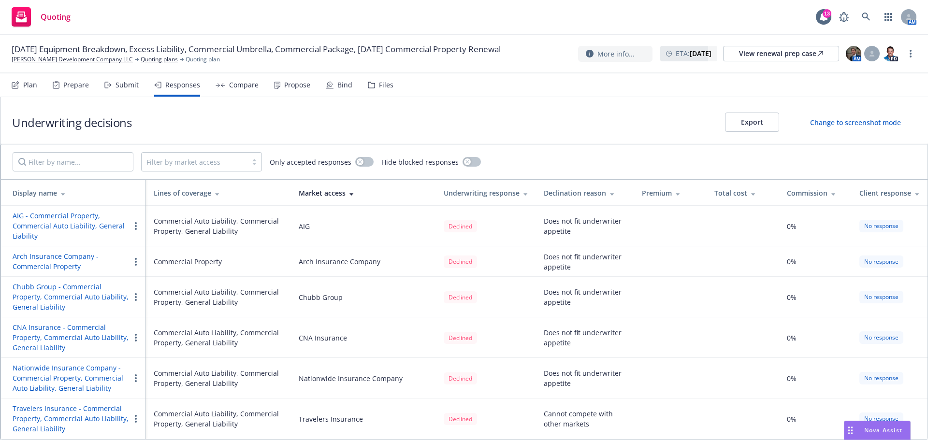
click at [129, 86] on div "Submit" at bounding box center [126, 85] width 23 height 8
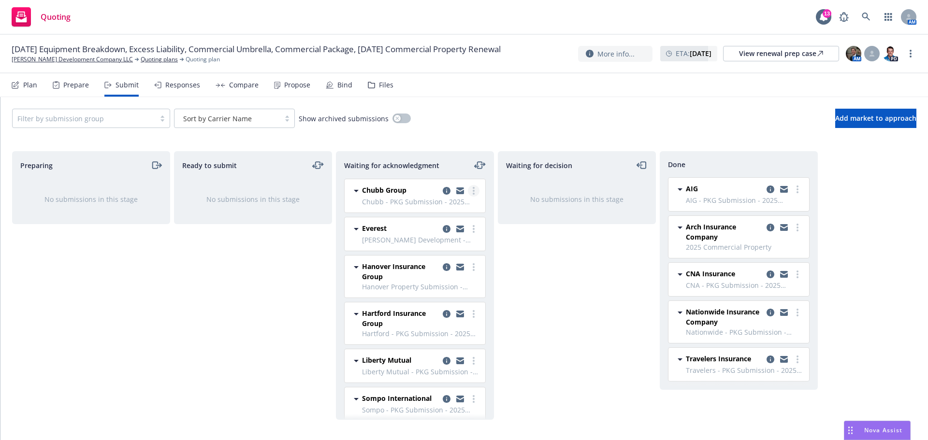
click at [468, 192] on link "more" at bounding box center [474, 191] width 12 height 12
click at [438, 252] on span "Move to done" at bounding box center [408, 248] width 67 height 9
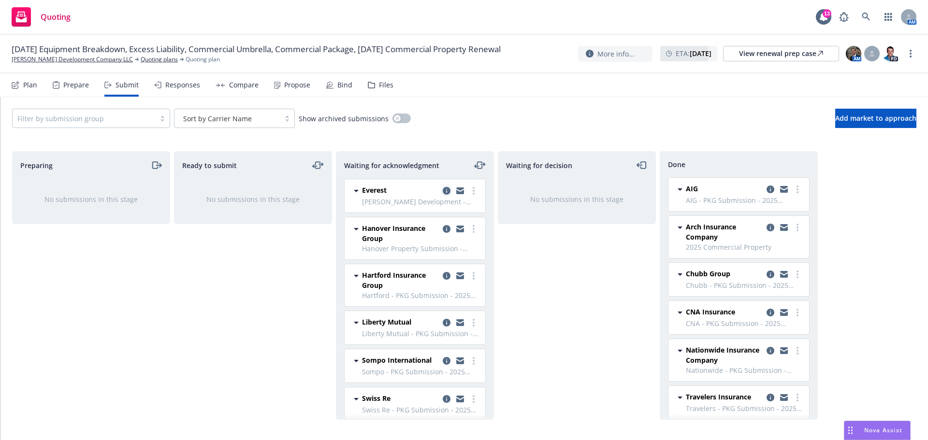
click at [443, 188] on icon "copy logging email" at bounding box center [447, 191] width 8 height 8
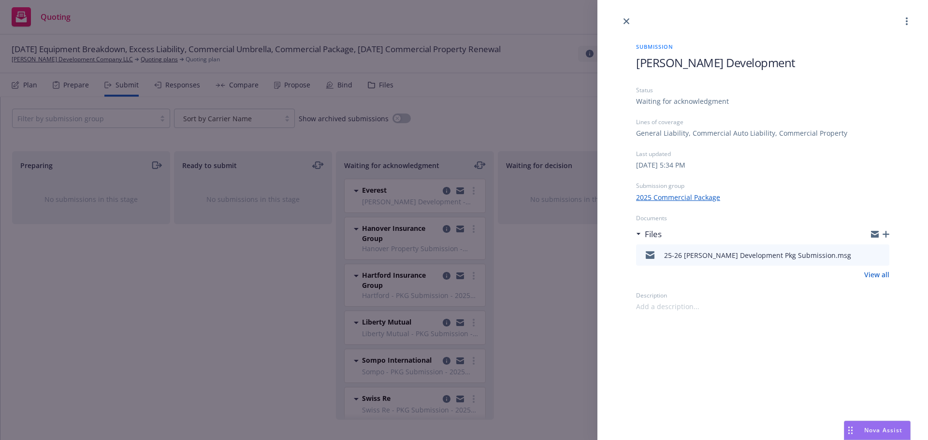
click at [567, 26] on div "Submission Jones Development Status Waiting for acknowledgment Lines of coverag…" at bounding box center [464, 220] width 928 height 440
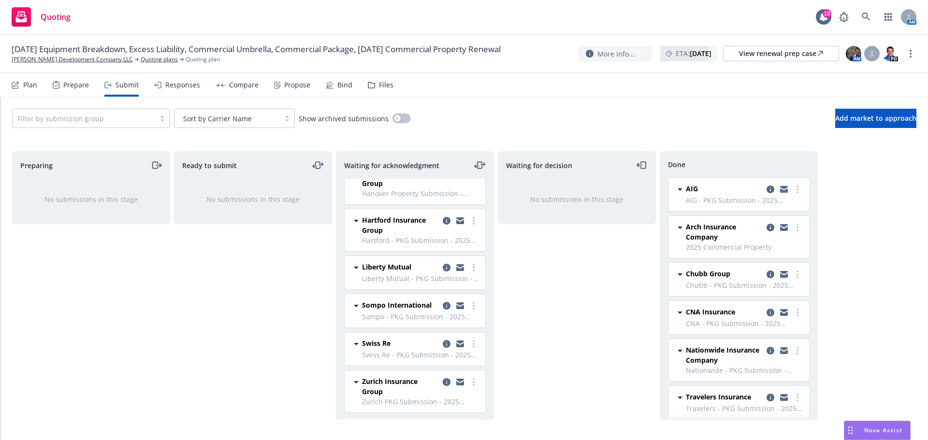
scroll to position [7, 0]
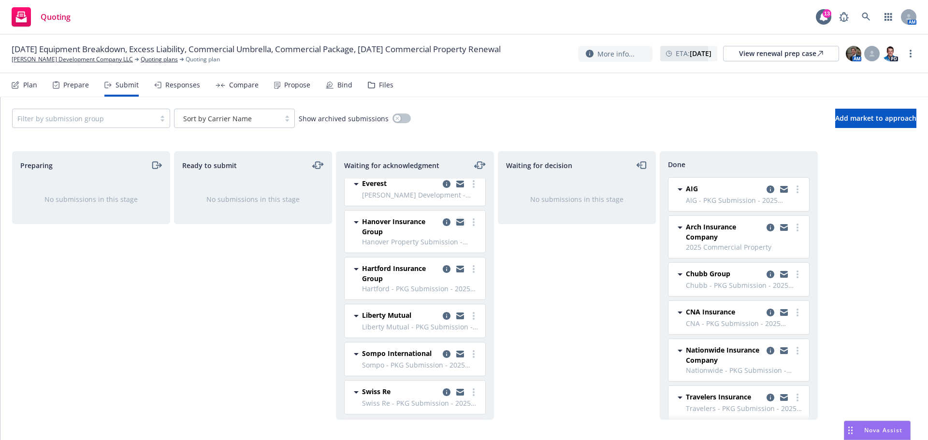
click at [456, 224] on icon "copy logging email" at bounding box center [460, 223] width 8 height 4
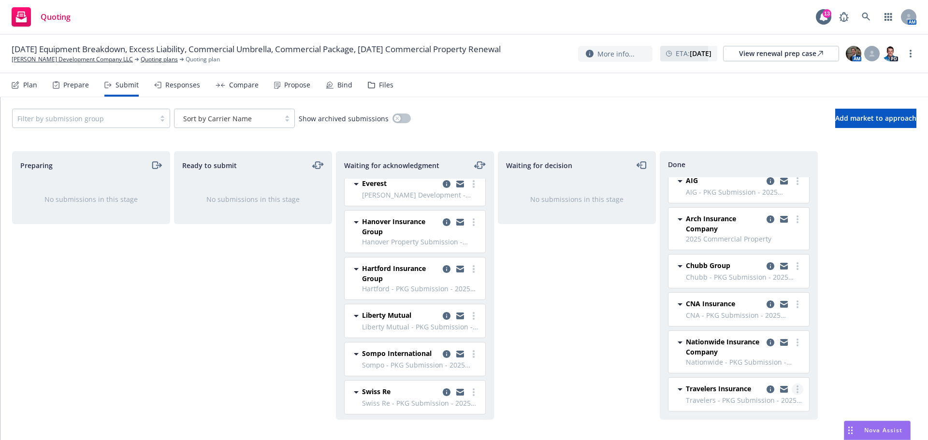
click at [796, 392] on circle "more" at bounding box center [797, 392] width 2 height 2
click at [759, 333] on span "Add declined decision" at bounding box center [746, 330] width 95 height 9
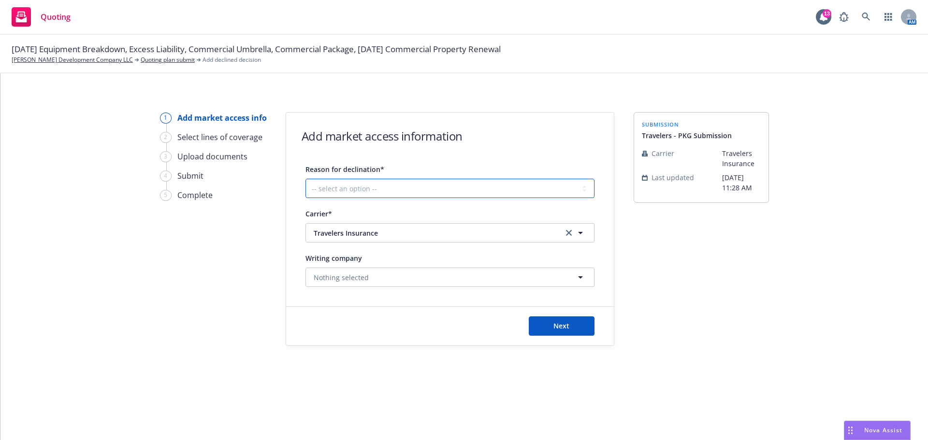
click at [579, 189] on select "-- select an option -- Cannot compete with other markets Carrier non-renewed Ca…" at bounding box center [449, 188] width 289 height 19
select select "CANNOT_COMPETE_WITH_OTHER_MARKETS"
click at [305, 179] on select "-- select an option -- Cannot compete with other markets Carrier non-renewed Ca…" at bounding box center [449, 188] width 289 height 19
click at [559, 328] on span "Next" at bounding box center [561, 325] width 16 height 9
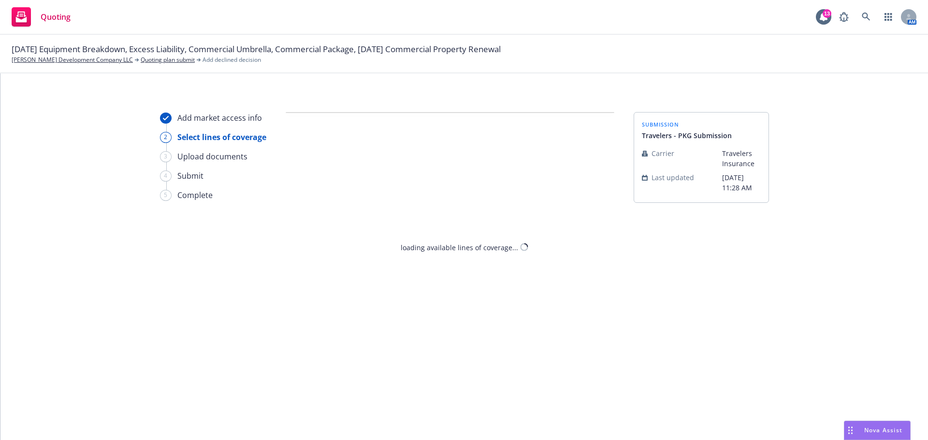
select select "CANNOT_COMPETE_WITH_OTHER_MARKETS"
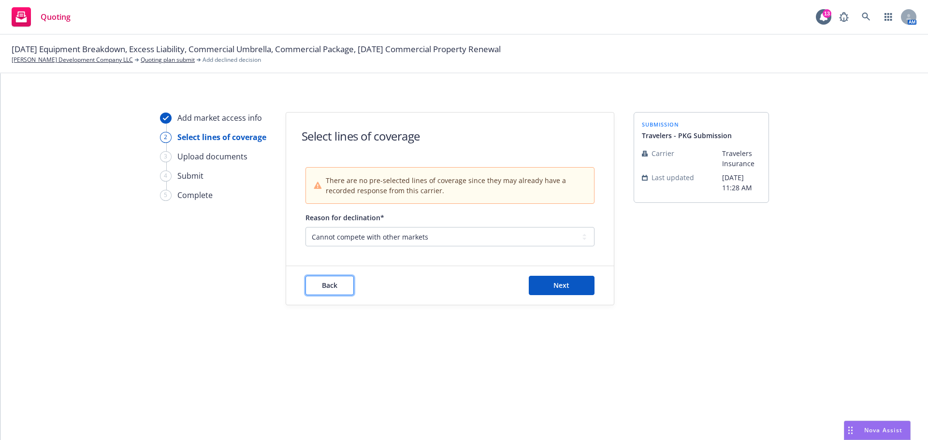
click at [325, 283] on span "Back" at bounding box center [329, 285] width 15 height 9
select select "CANNOT_COMPETE_WITH_OTHER_MARKETS"
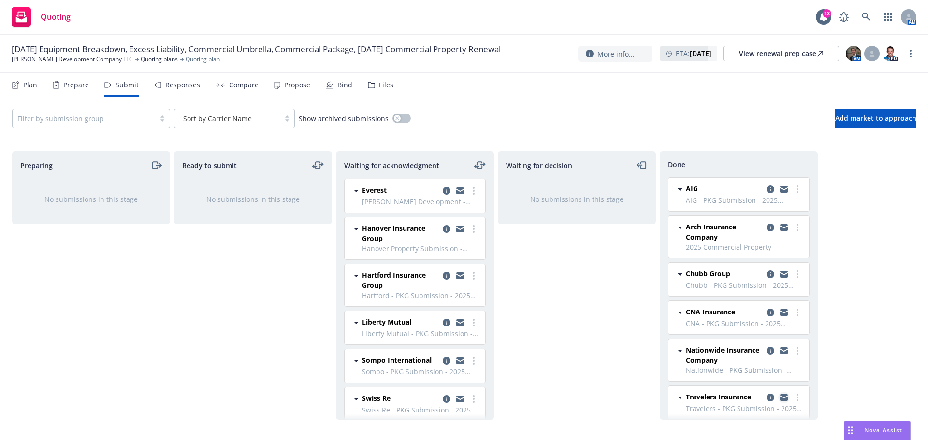
click at [780, 397] on icon "copy logging email" at bounding box center [784, 397] width 8 height 7
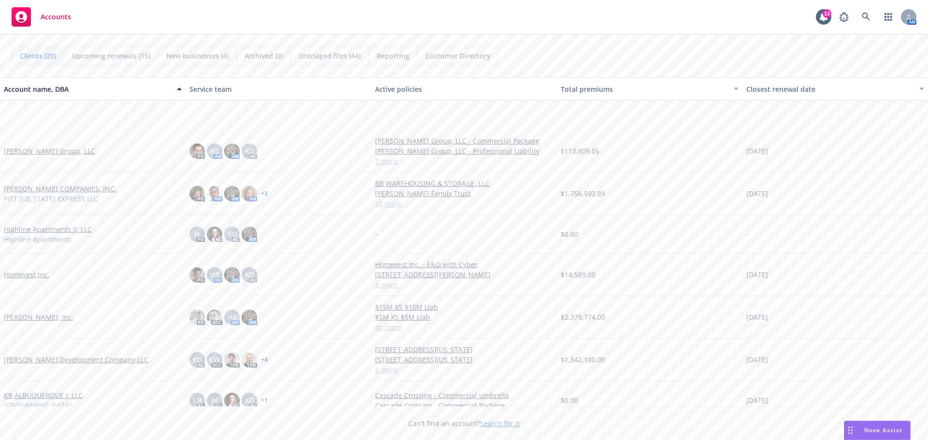
scroll to position [338, 0]
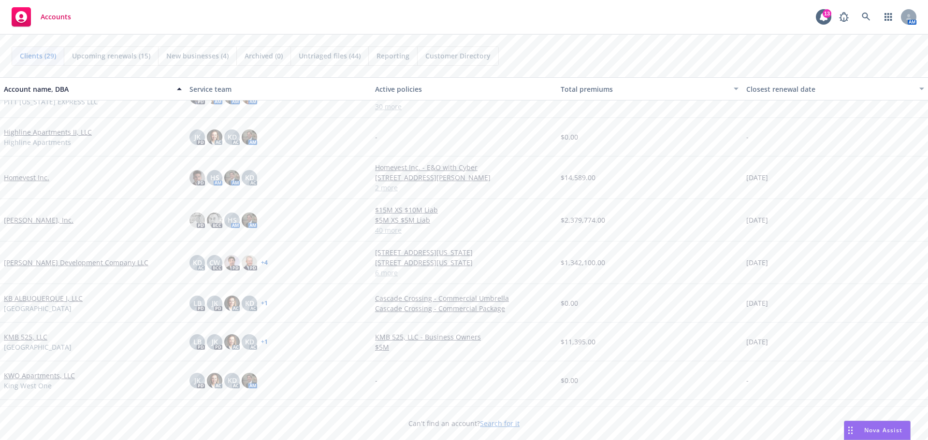
click at [33, 220] on link "JB Matteson, Inc." at bounding box center [39, 220] width 70 height 10
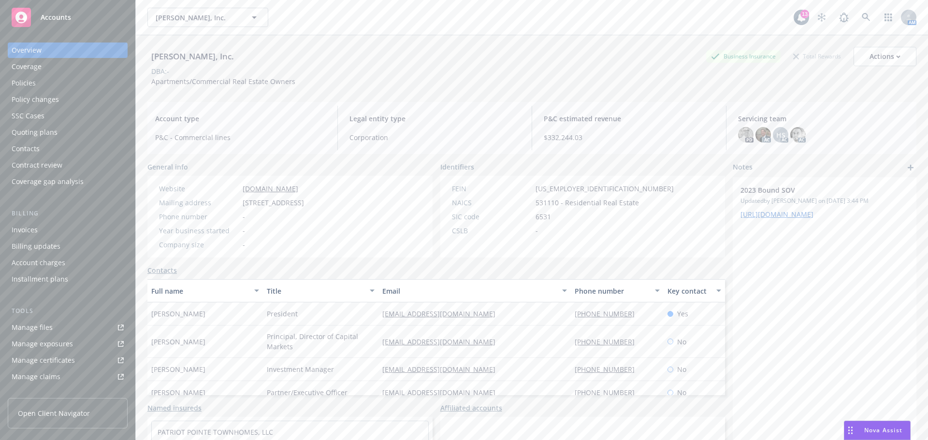
click at [42, 87] on div "Policies" at bounding box center [68, 82] width 112 height 15
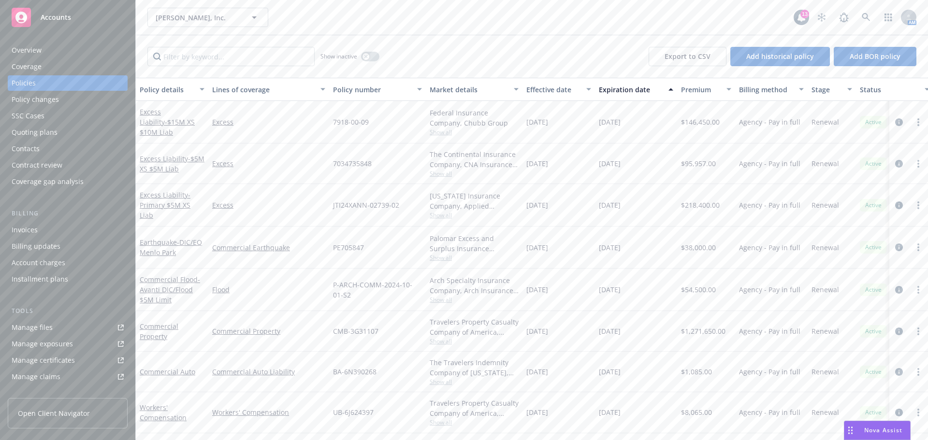
scroll to position [97, 0]
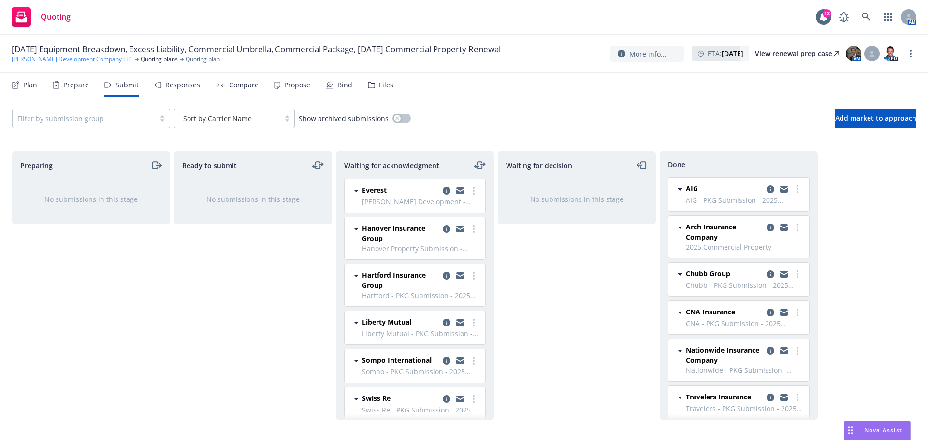
click at [41, 60] on link "[PERSON_NAME] Development Company LLC" at bounding box center [72, 59] width 121 height 9
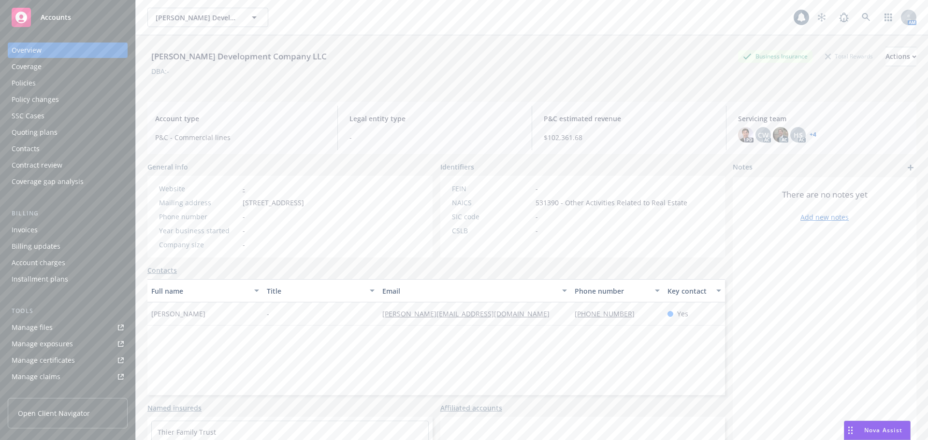
click at [68, 84] on div "Policies" at bounding box center [68, 82] width 112 height 15
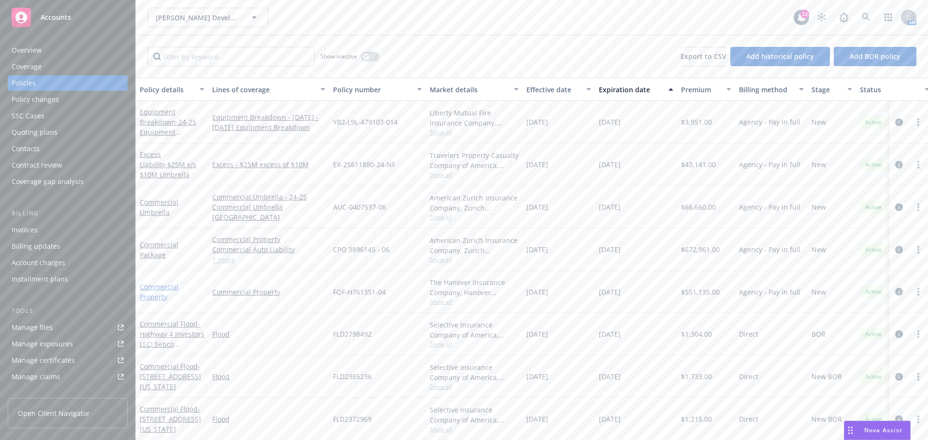
click at [160, 287] on link "Commercial Property" at bounding box center [159, 291] width 39 height 19
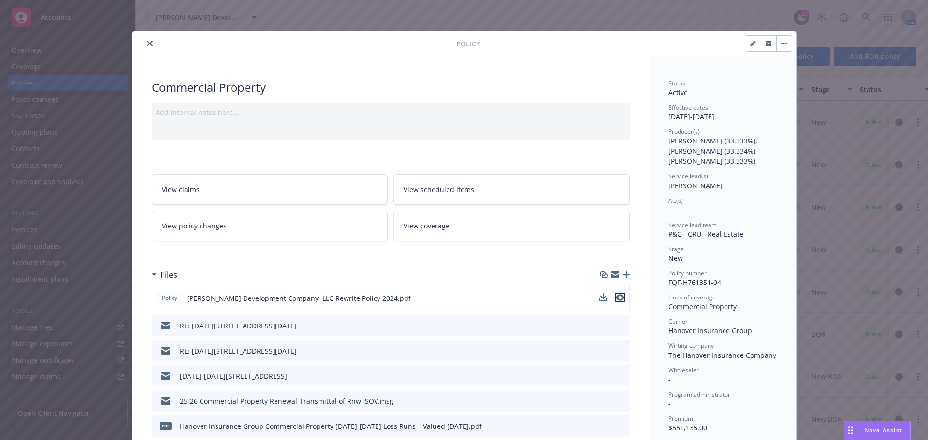
click at [616, 298] on icon "preview file" at bounding box center [620, 297] width 9 height 7
click at [149, 41] on button "close" at bounding box center [150, 44] width 12 height 12
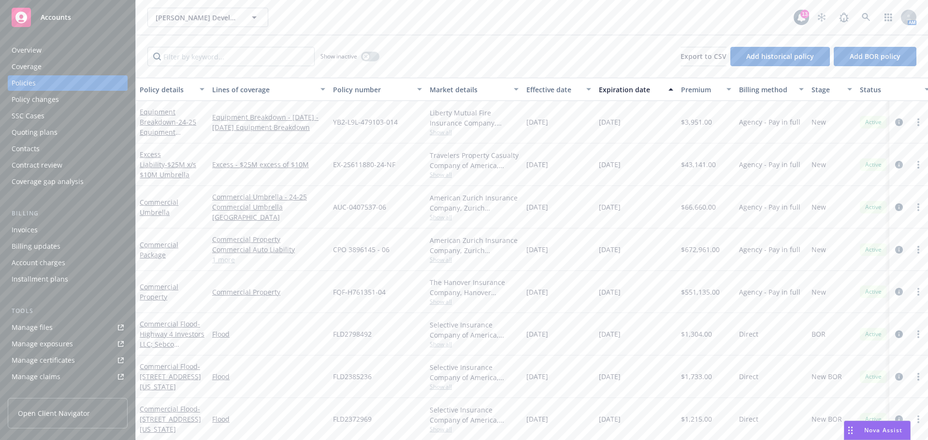
scroll to position [7, 0]
